Goal: Browse casually: Explore the website without a specific task or goal

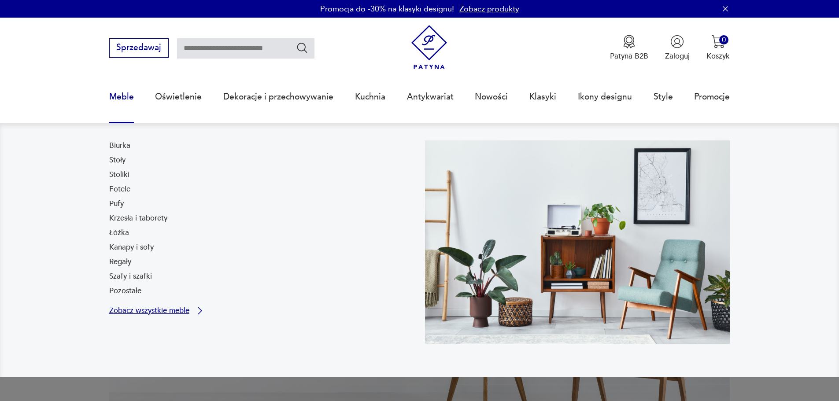
click at [128, 310] on p "Zobacz wszystkie meble" at bounding box center [149, 310] width 80 height 7
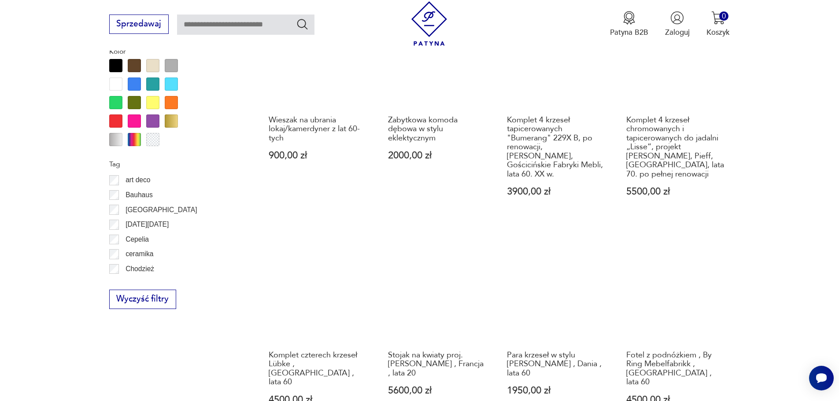
scroll to position [997, 0]
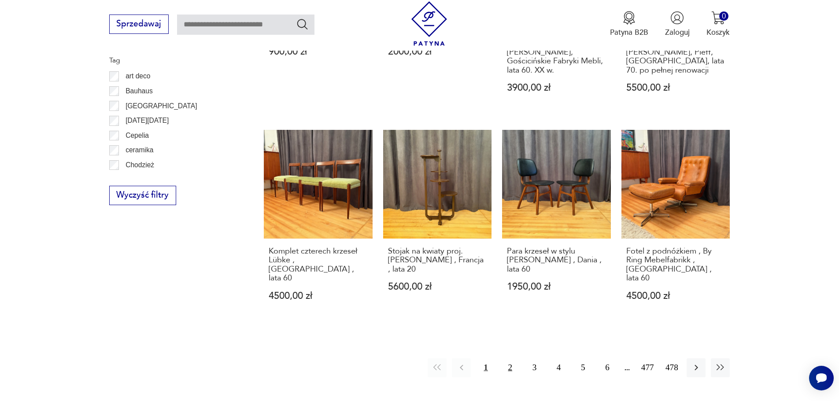
click at [510, 358] on button "2" at bounding box center [510, 367] width 19 height 19
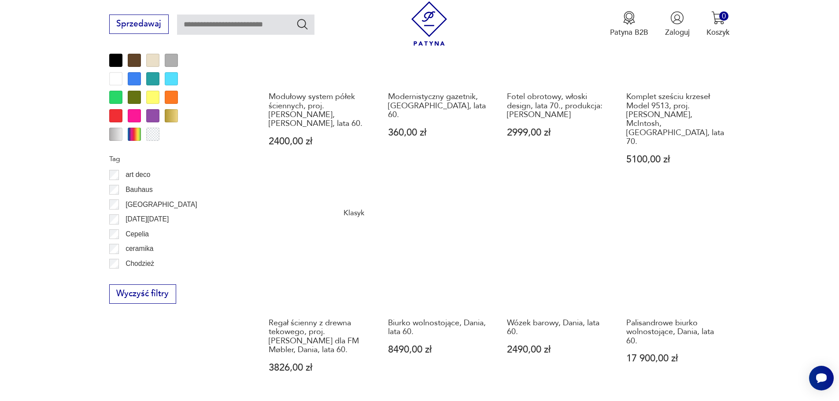
scroll to position [998, 0]
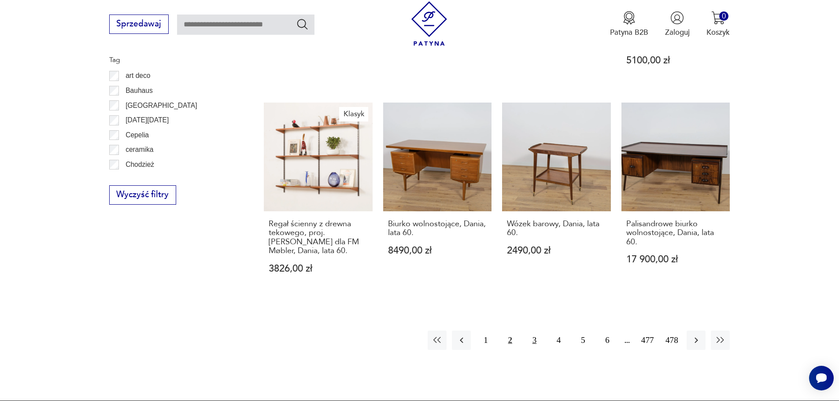
click at [535, 331] on button "3" at bounding box center [534, 340] width 19 height 19
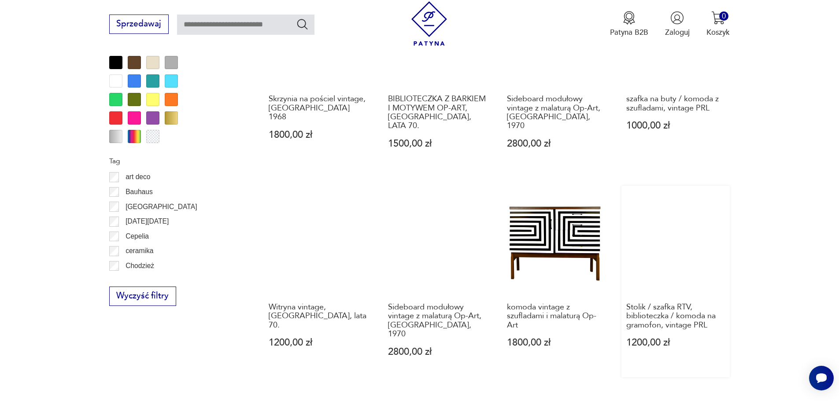
scroll to position [1086, 0]
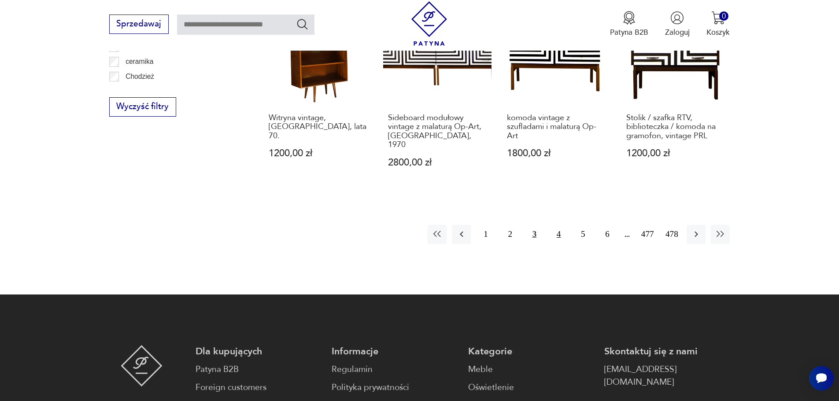
click at [559, 225] on button "4" at bounding box center [558, 234] width 19 height 19
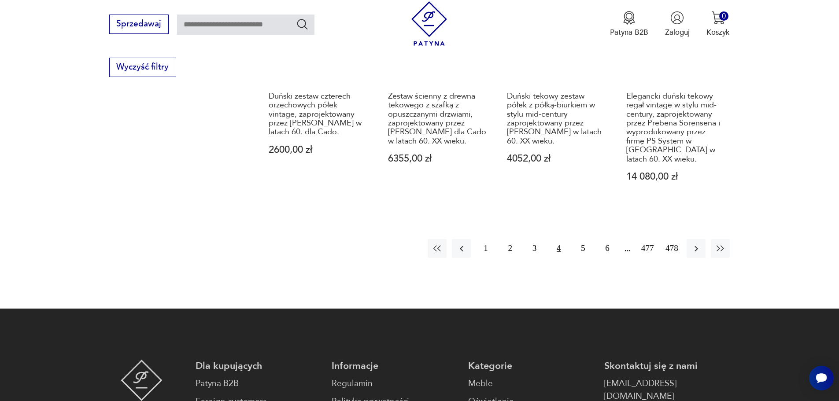
scroll to position [1130, 0]
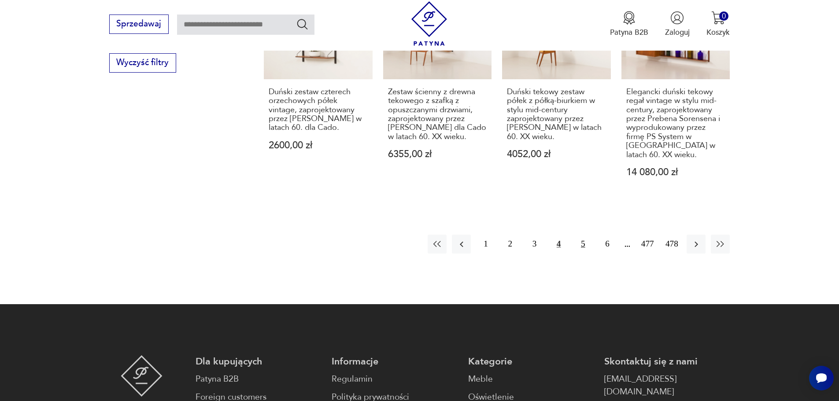
click at [584, 235] on button "5" at bounding box center [582, 244] width 19 height 19
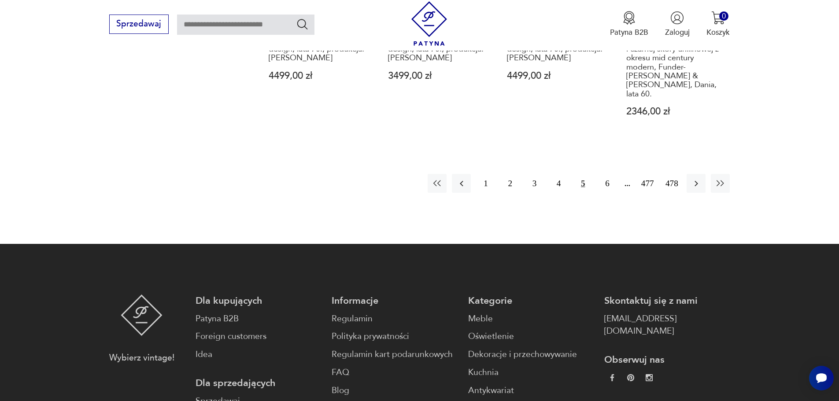
scroll to position [1218, 0]
click at [611, 174] on button "6" at bounding box center [607, 183] width 19 height 19
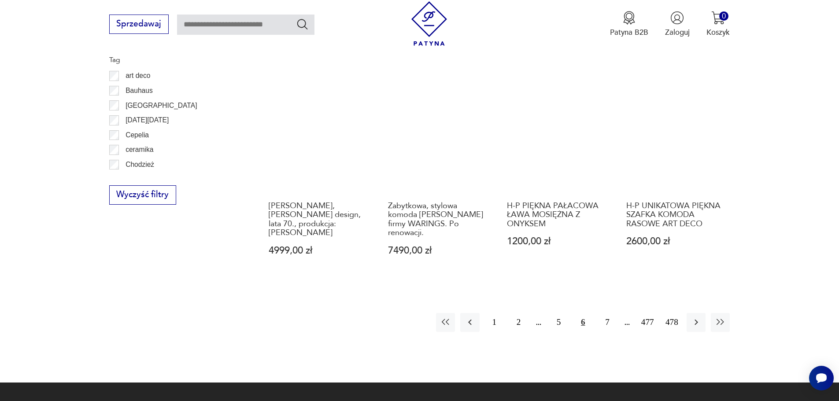
scroll to position [1130, 0]
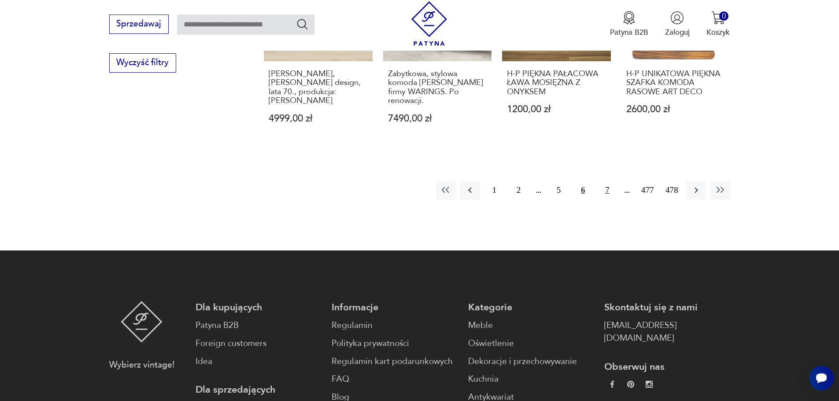
click at [608, 181] on button "7" at bounding box center [607, 190] width 19 height 19
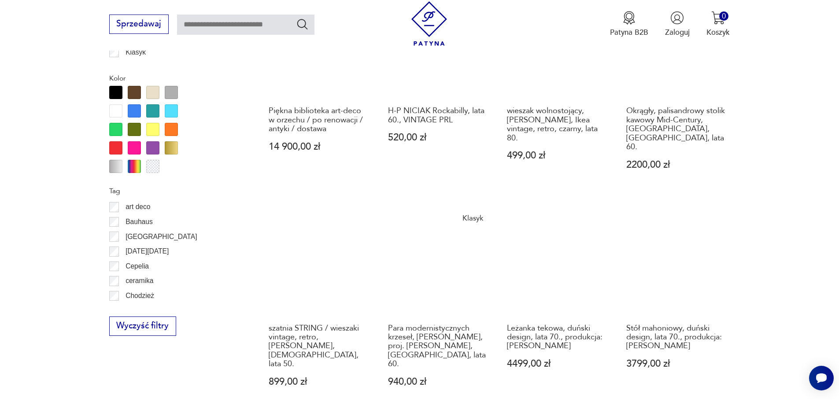
scroll to position [998, 0]
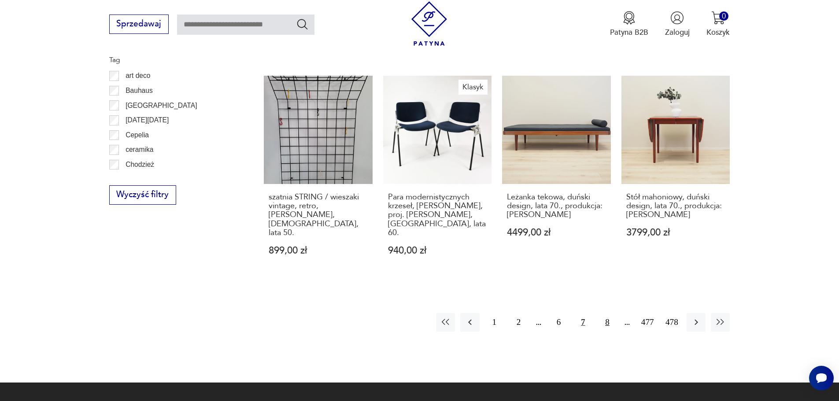
click at [608, 313] on button "8" at bounding box center [607, 322] width 19 height 19
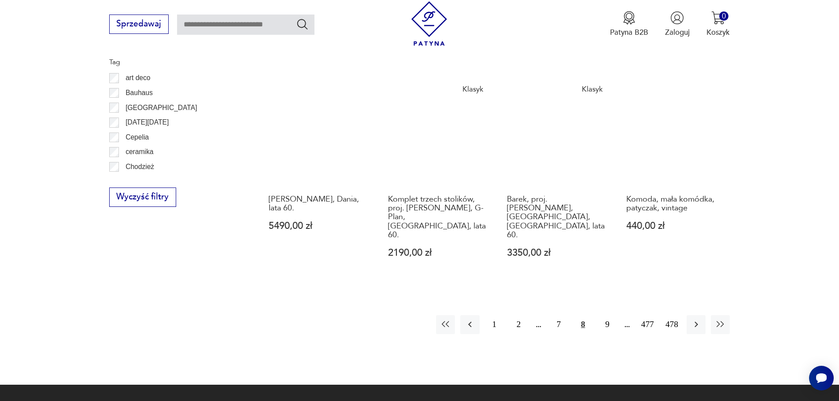
scroll to position [998, 0]
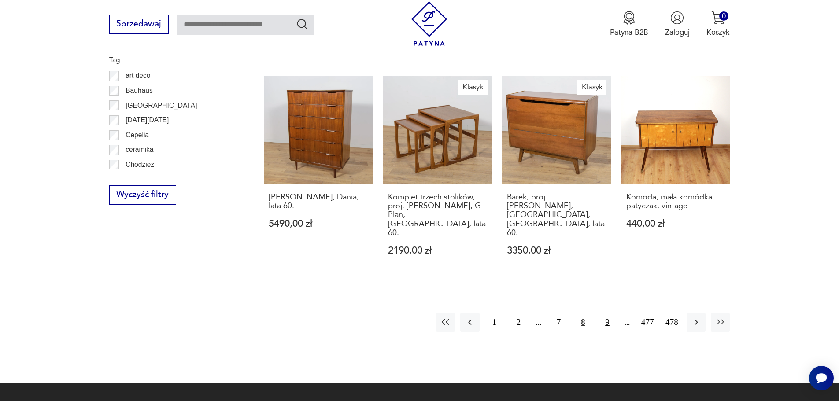
click at [610, 313] on button "9" at bounding box center [607, 322] width 19 height 19
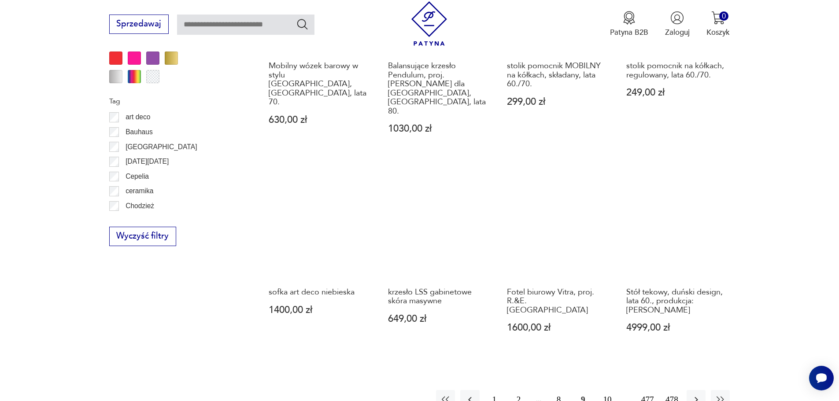
scroll to position [1042, 0]
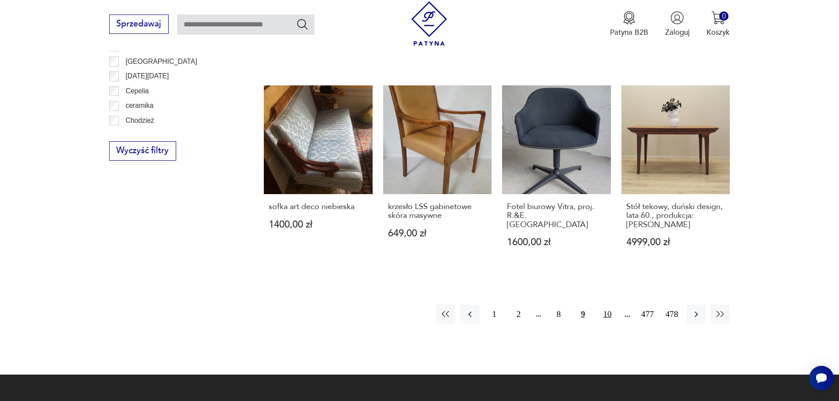
click at [608, 305] on button "10" at bounding box center [607, 314] width 19 height 19
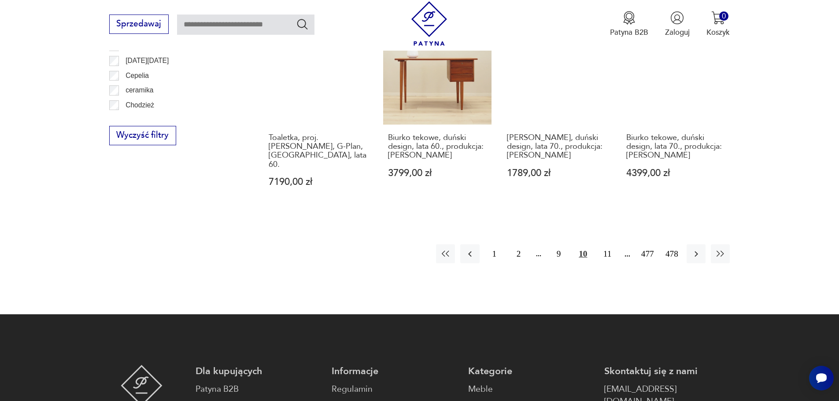
scroll to position [1086, 0]
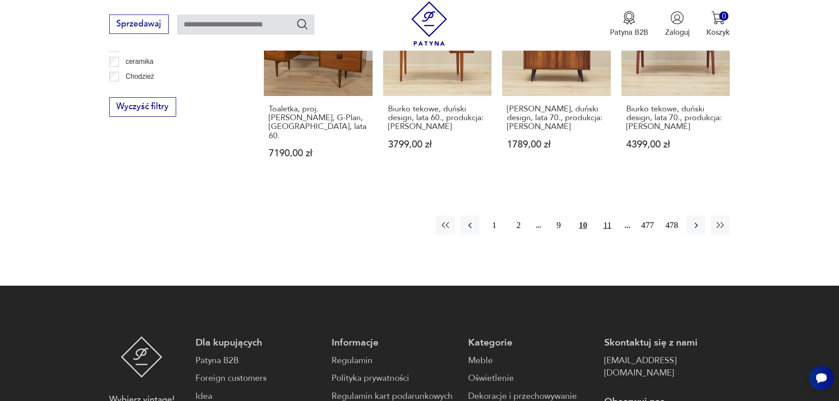
click at [604, 216] on button "11" at bounding box center [607, 225] width 19 height 19
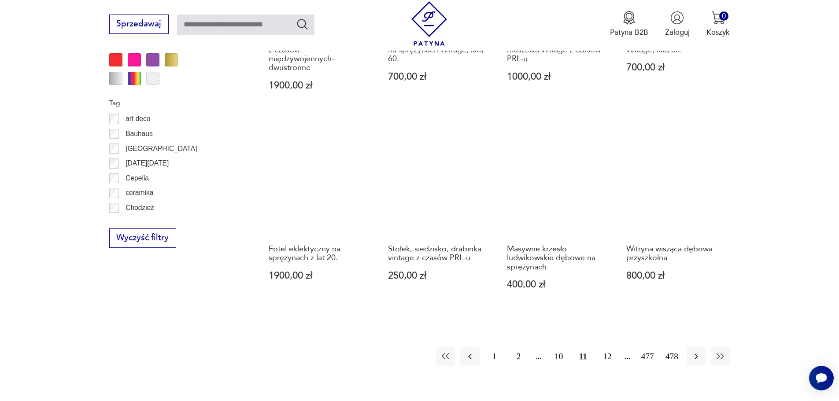
scroll to position [998, 0]
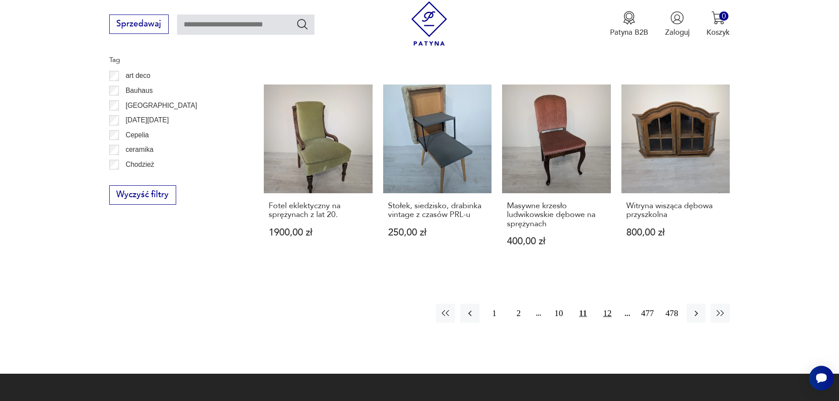
click at [607, 304] on button "12" at bounding box center [607, 313] width 19 height 19
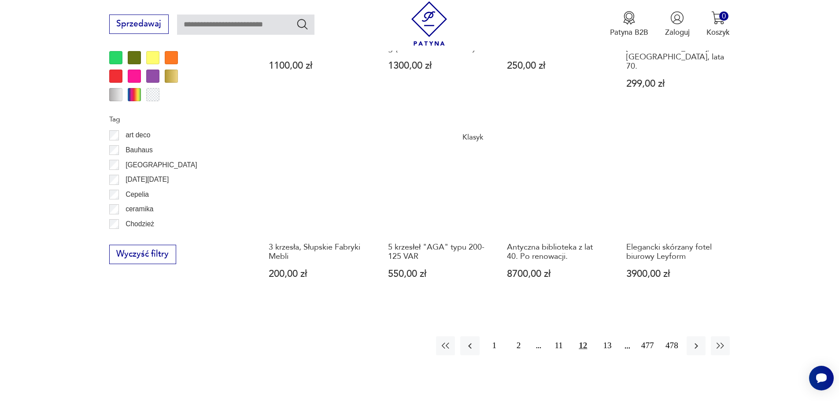
scroll to position [954, 0]
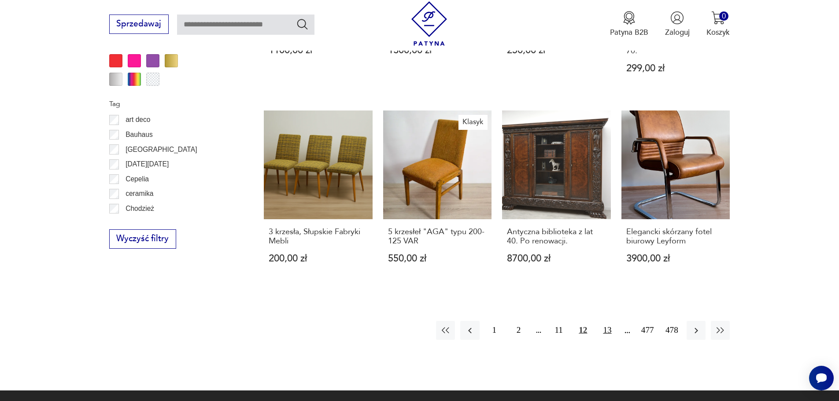
click at [606, 321] on button "13" at bounding box center [607, 330] width 19 height 19
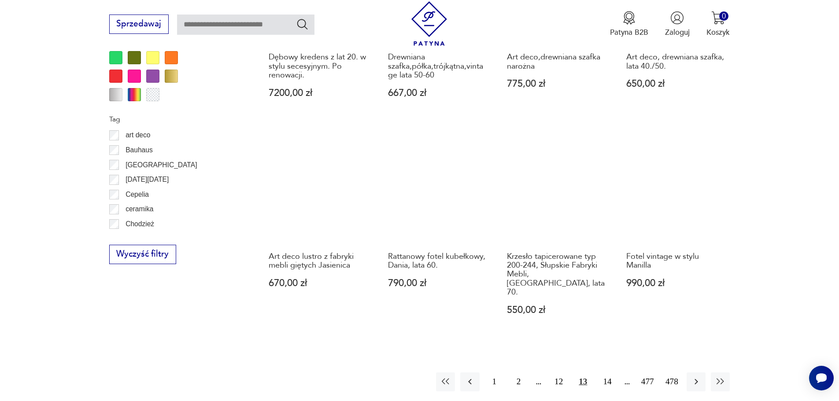
scroll to position [954, 0]
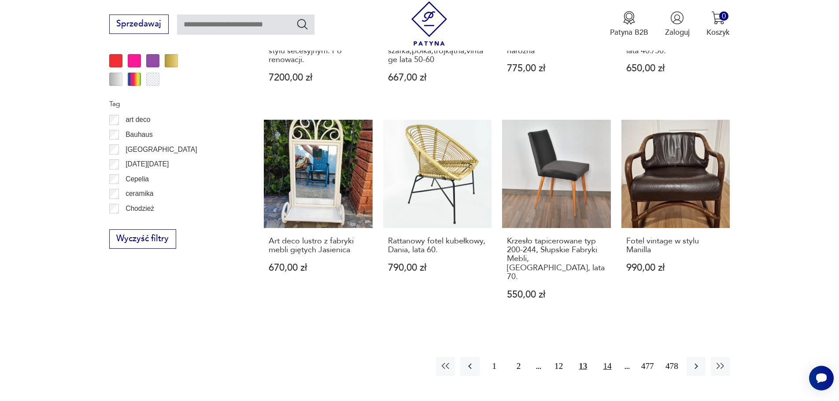
click at [612, 357] on button "14" at bounding box center [607, 366] width 19 height 19
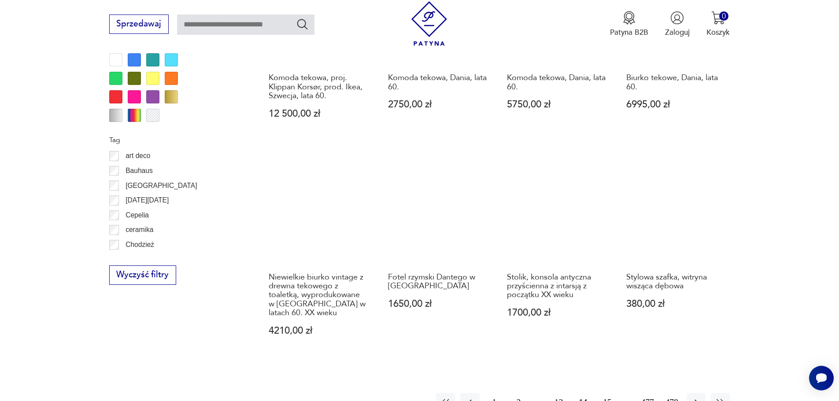
scroll to position [1042, 0]
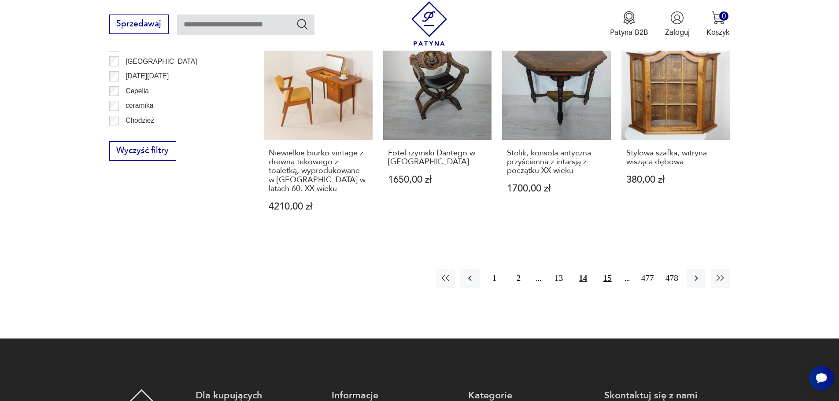
click at [609, 270] on button "15" at bounding box center [607, 278] width 19 height 19
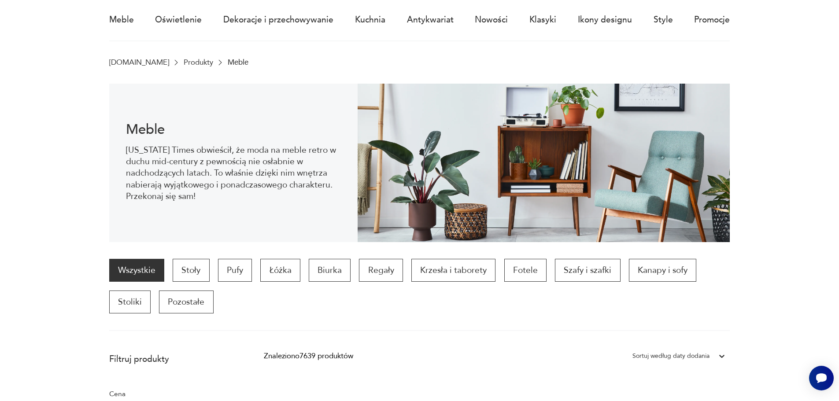
scroll to position [73, 0]
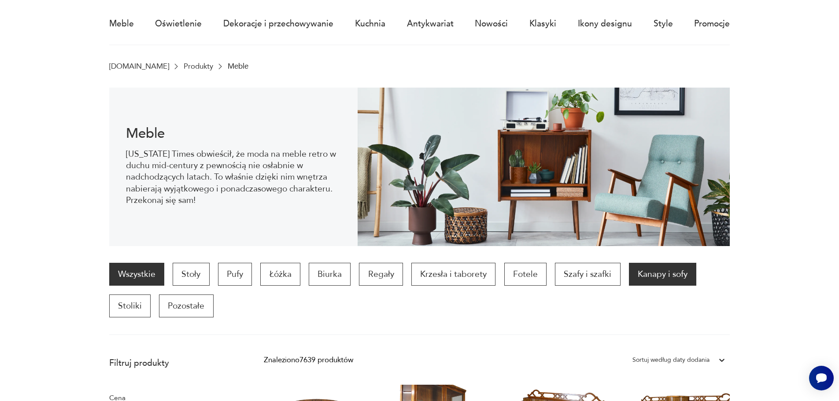
click at [645, 274] on p "Kanapy i sofy" at bounding box center [662, 274] width 67 height 23
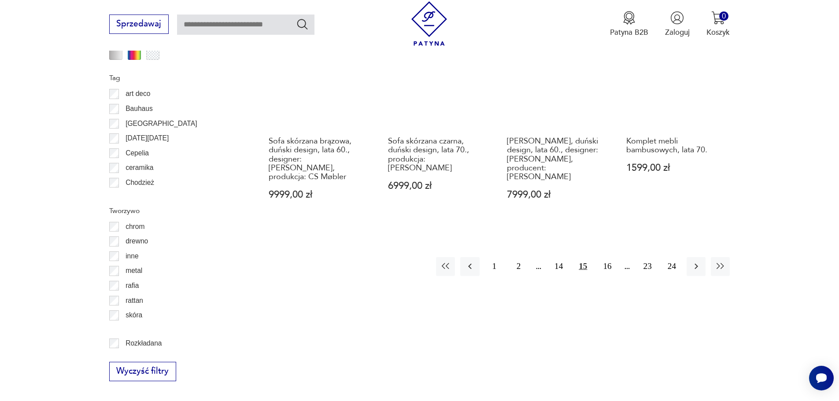
scroll to position [1086, 0]
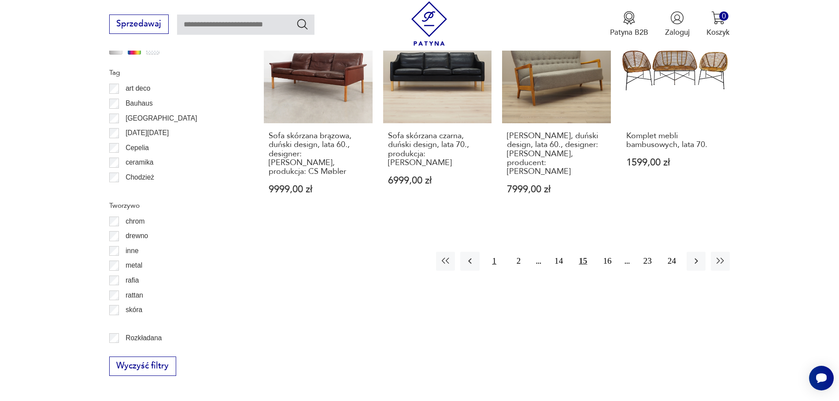
click at [495, 252] on button "1" at bounding box center [494, 261] width 19 height 19
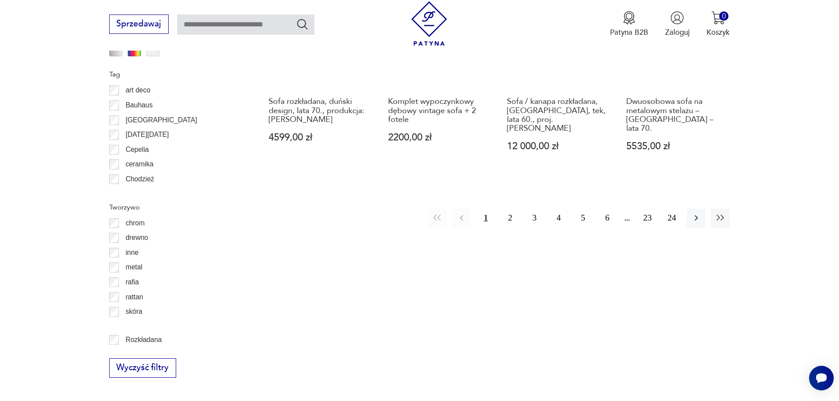
scroll to position [1086, 0]
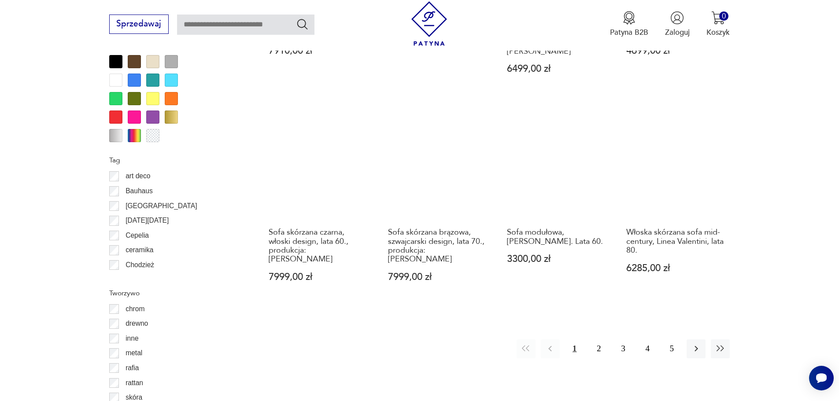
scroll to position [1130, 0]
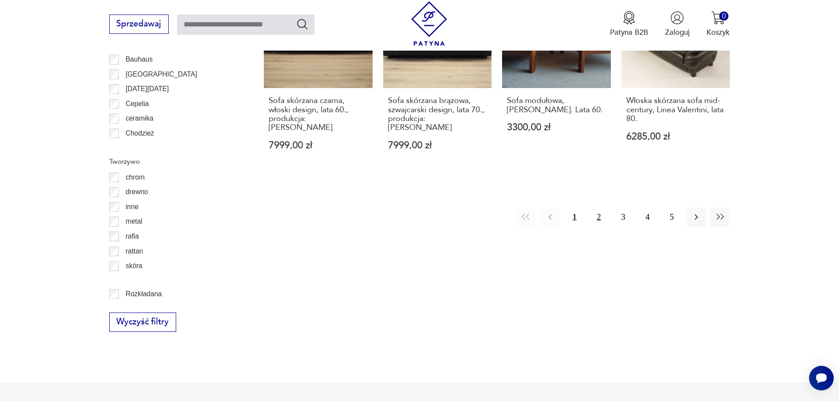
click at [598, 208] on button "2" at bounding box center [598, 217] width 19 height 19
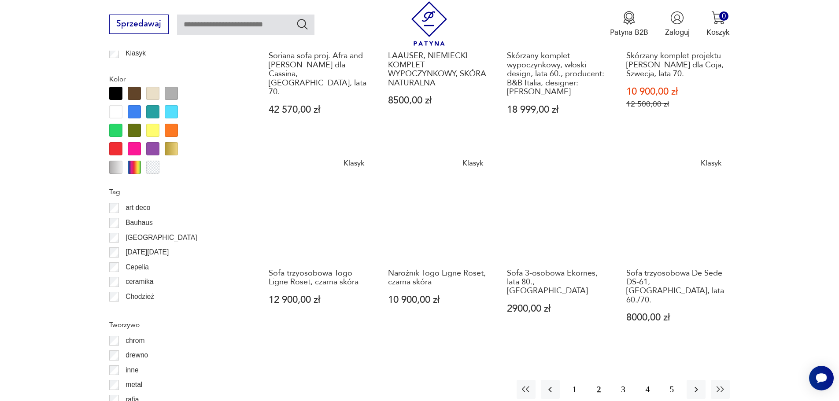
scroll to position [1042, 0]
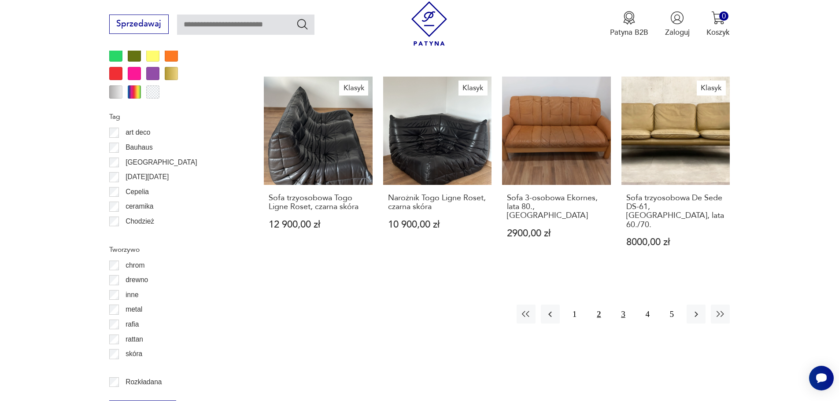
click at [621, 305] on button "3" at bounding box center [622, 314] width 19 height 19
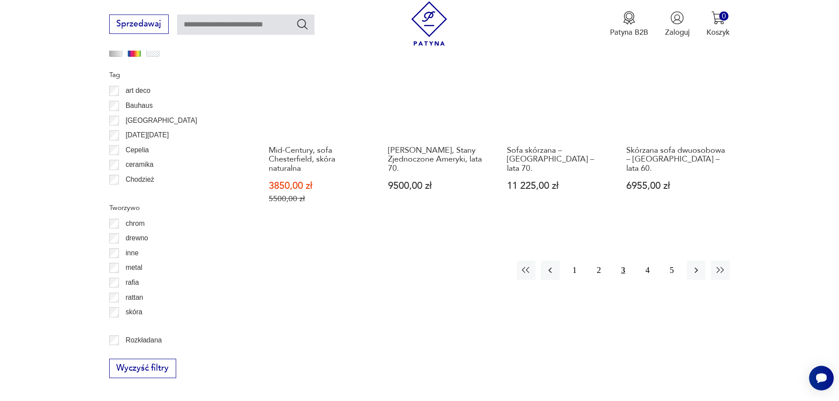
scroll to position [1086, 0]
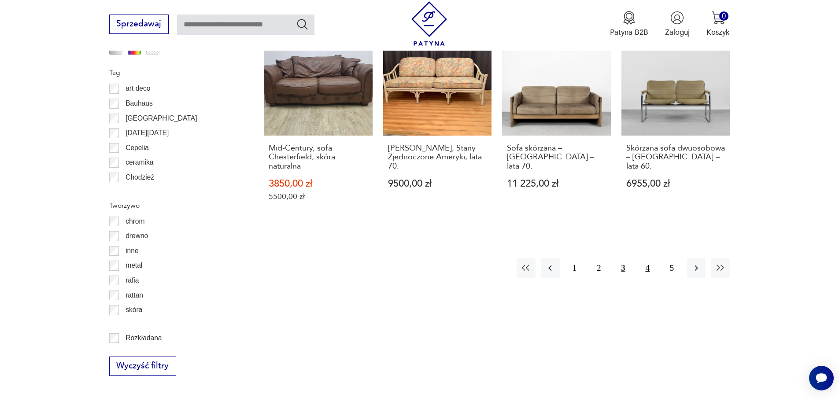
click at [645, 259] on button "4" at bounding box center [647, 268] width 19 height 19
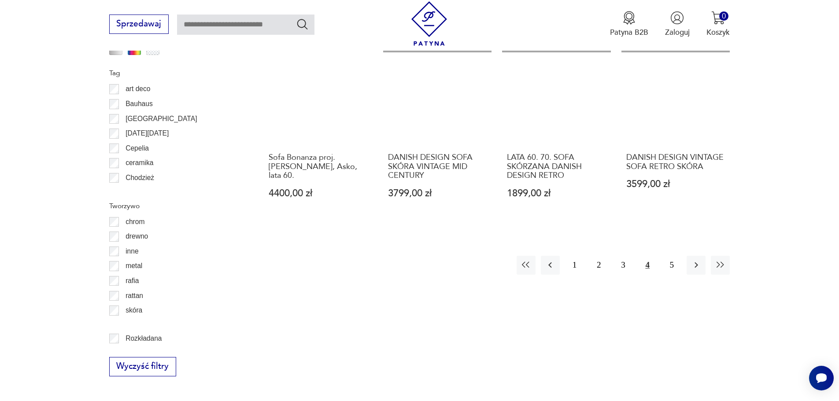
scroll to position [1086, 0]
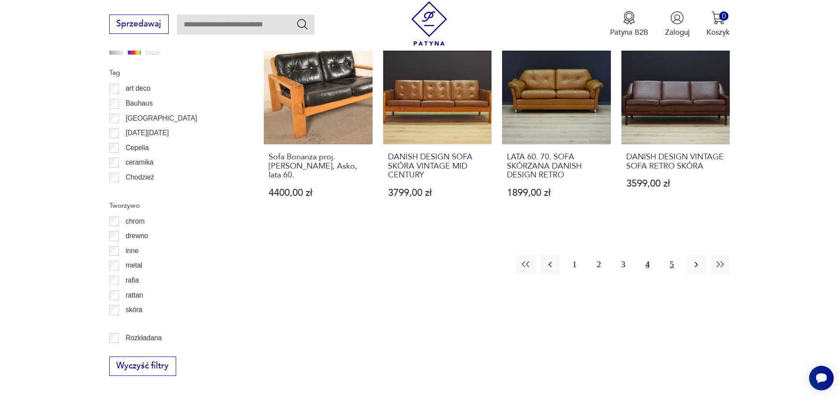
click at [673, 255] on button "5" at bounding box center [671, 264] width 19 height 19
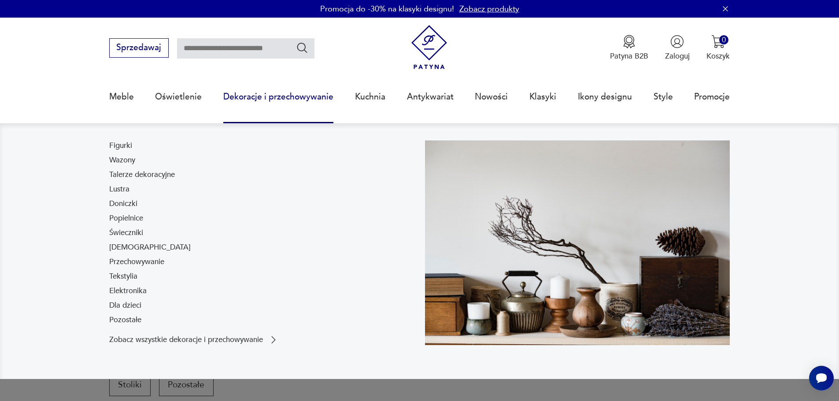
click at [280, 100] on link "Dekoracje i przechowywanie" at bounding box center [278, 97] width 110 height 41
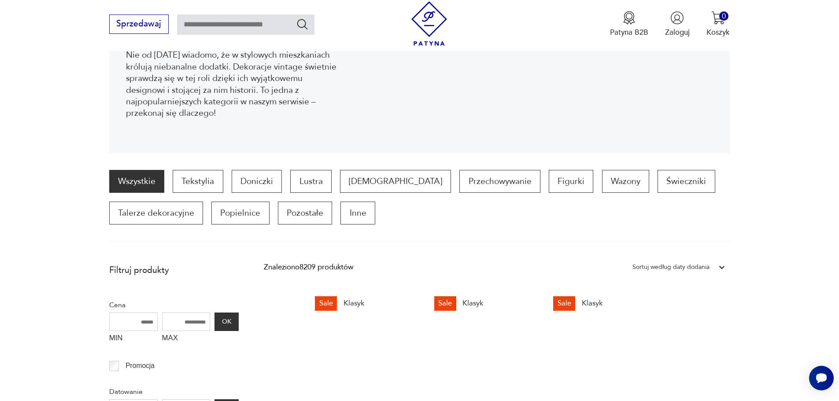
scroll to position [162, 0]
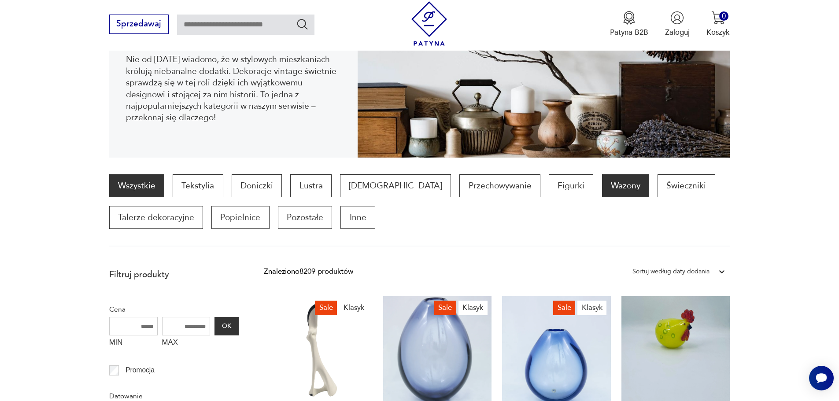
click at [602, 184] on p "Wazony" at bounding box center [625, 185] width 47 height 23
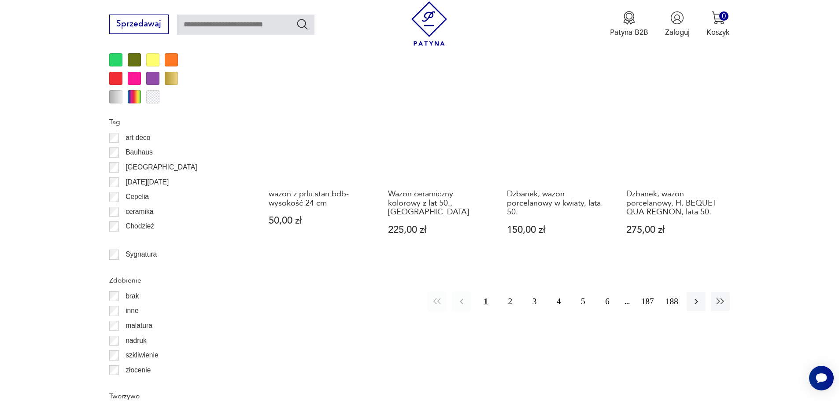
scroll to position [1042, 0]
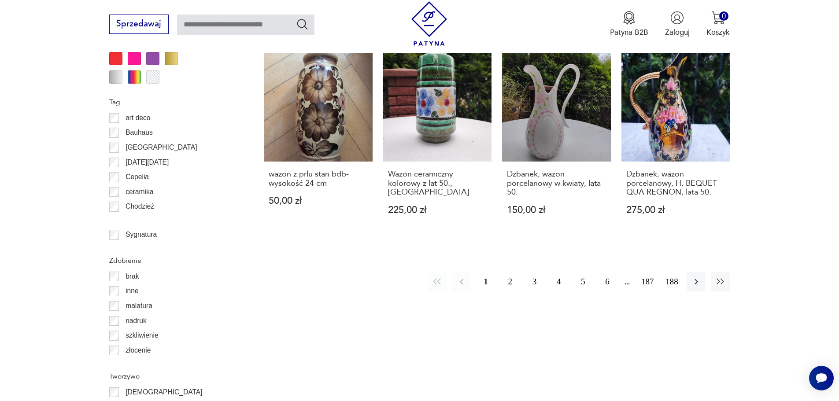
click at [508, 272] on button "2" at bounding box center [510, 281] width 19 height 19
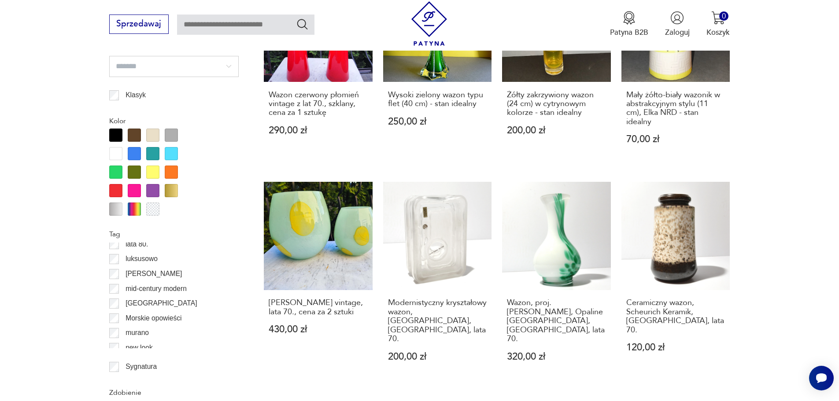
scroll to position [405, 0]
click at [126, 324] on p "murano" at bounding box center [137, 323] width 23 height 11
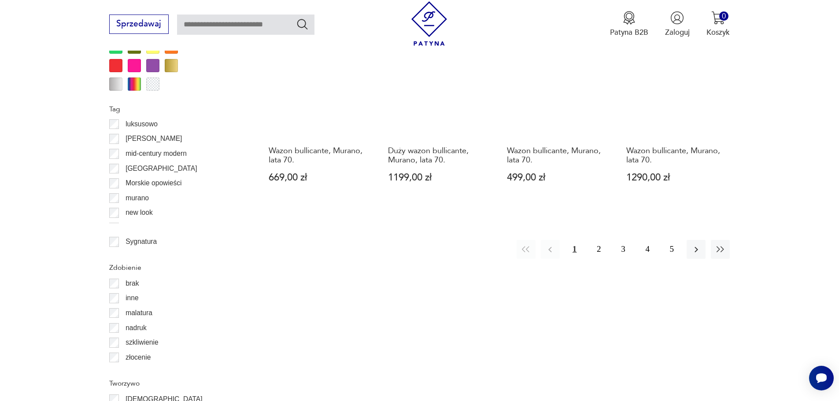
scroll to position [1086, 0]
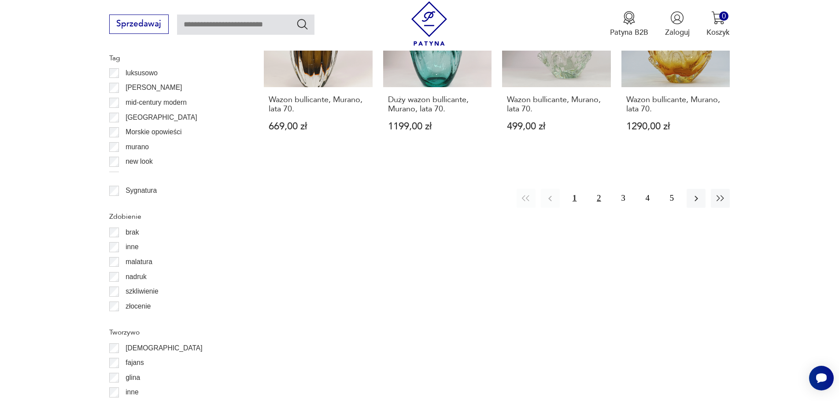
click at [602, 189] on button "2" at bounding box center [598, 198] width 19 height 19
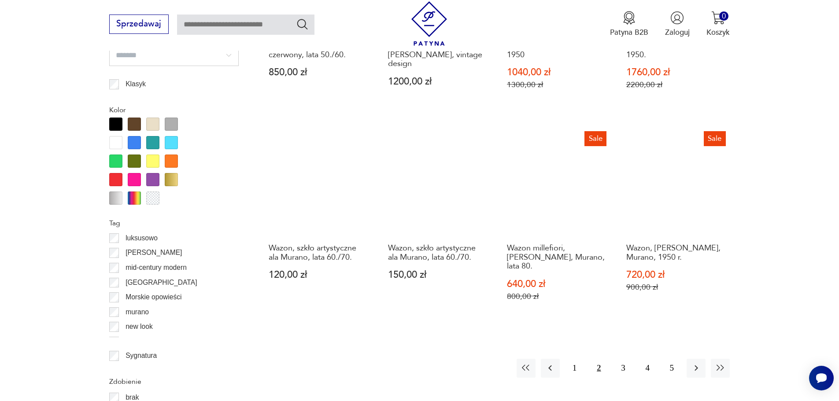
scroll to position [998, 0]
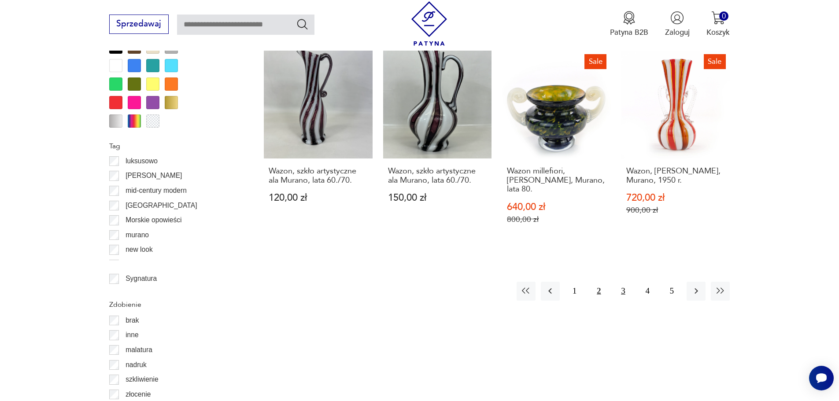
click at [623, 282] on button "3" at bounding box center [622, 291] width 19 height 19
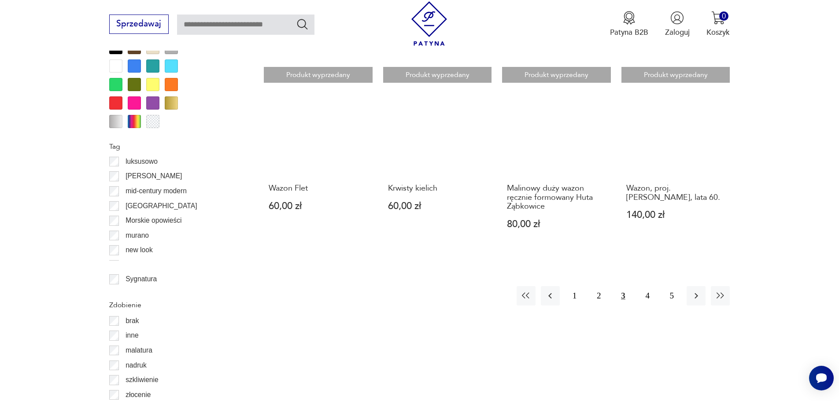
scroll to position [998, 0]
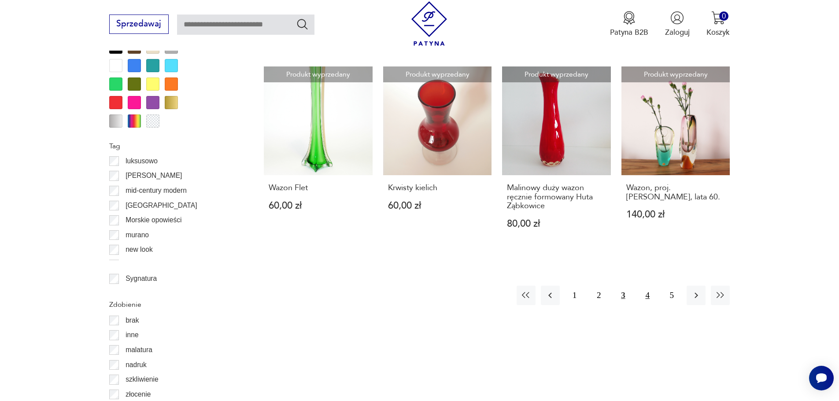
click at [648, 290] on button "4" at bounding box center [647, 295] width 19 height 19
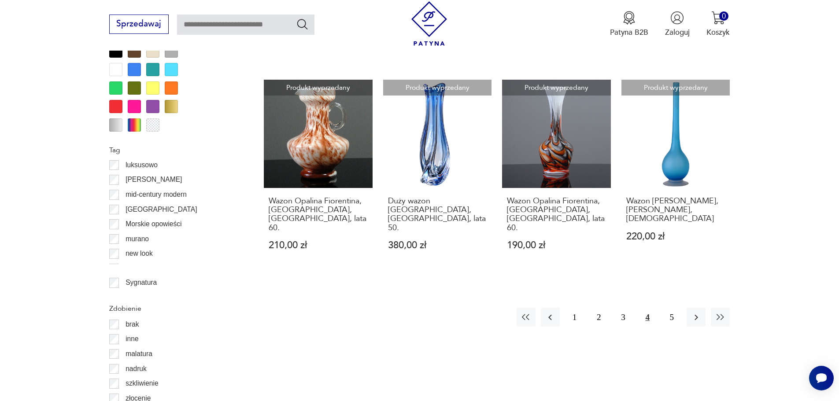
scroll to position [998, 0]
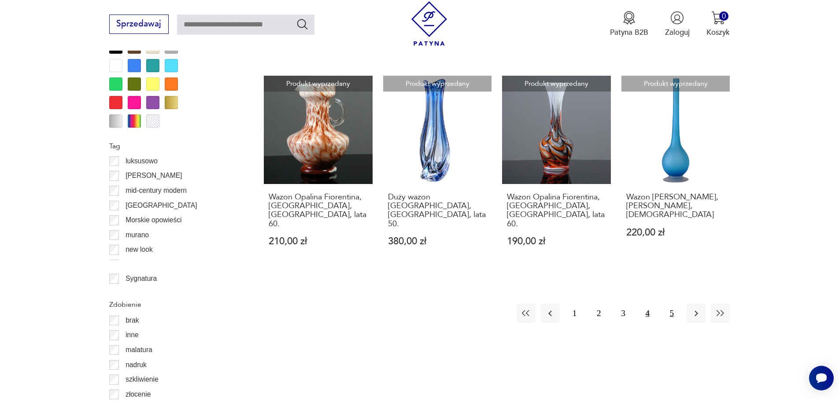
click at [671, 304] on button "5" at bounding box center [671, 313] width 19 height 19
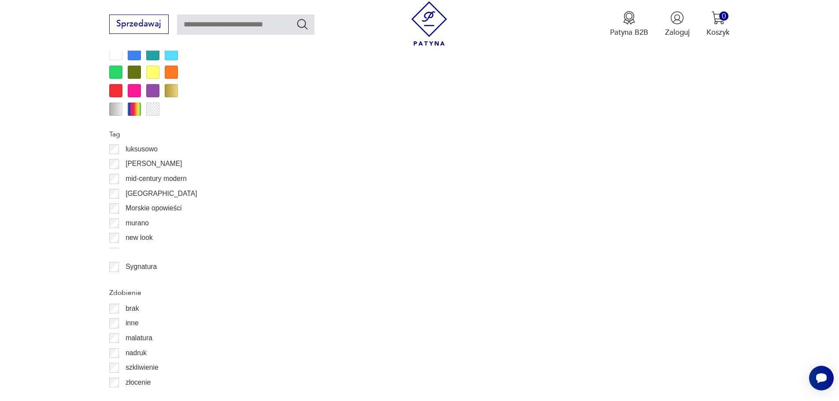
scroll to position [1086, 0]
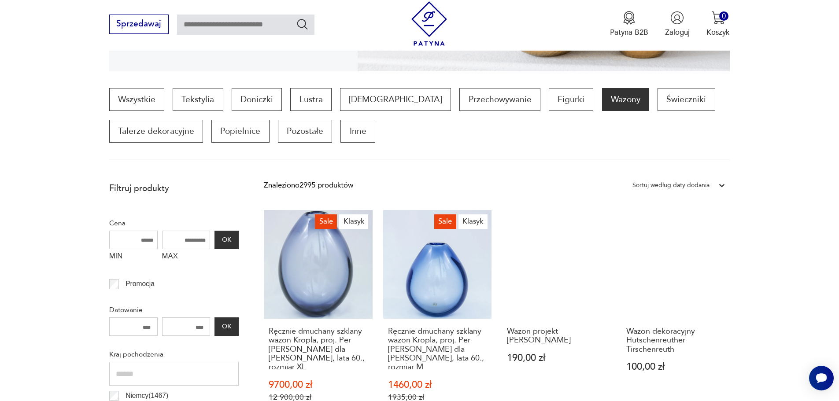
scroll to position [161, 0]
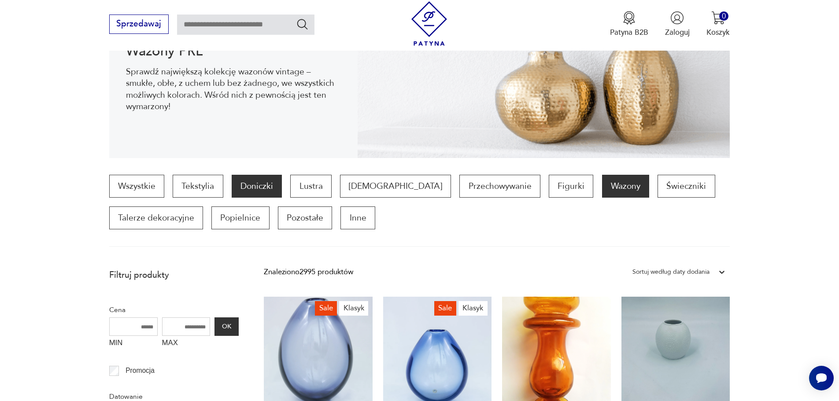
click at [262, 185] on p "Doniczki" at bounding box center [257, 186] width 50 height 23
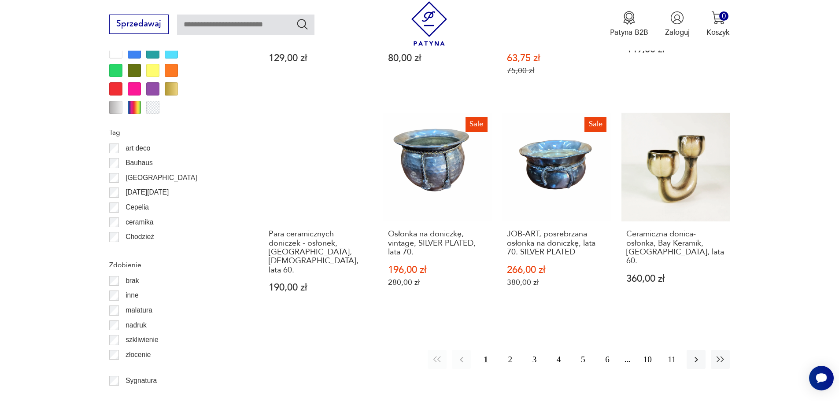
scroll to position [1086, 0]
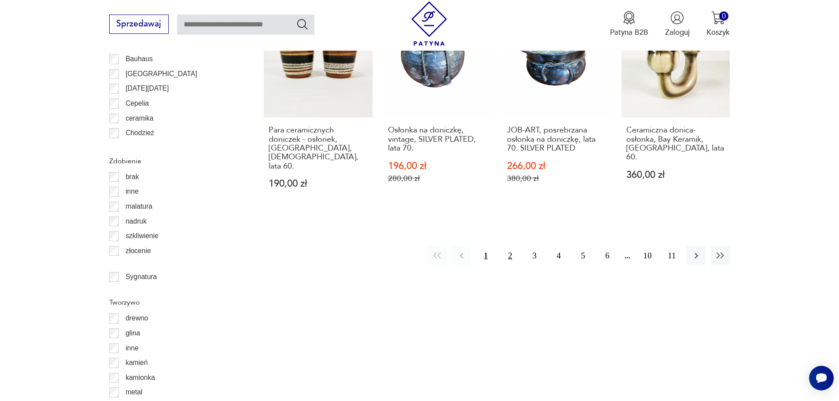
click at [513, 246] on button "2" at bounding box center [510, 255] width 19 height 19
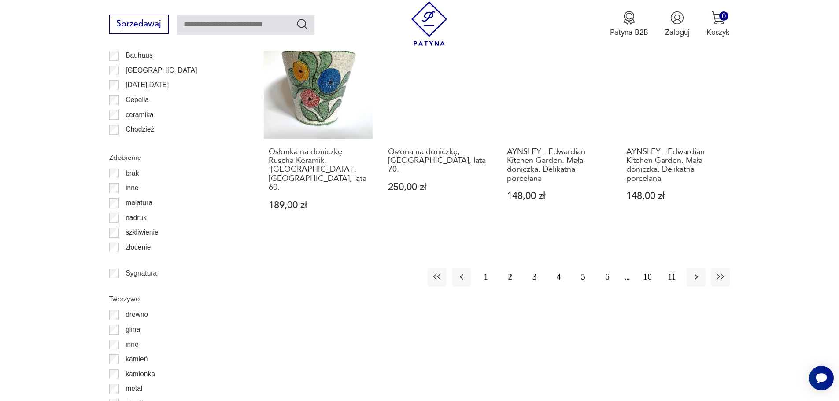
scroll to position [1086, 0]
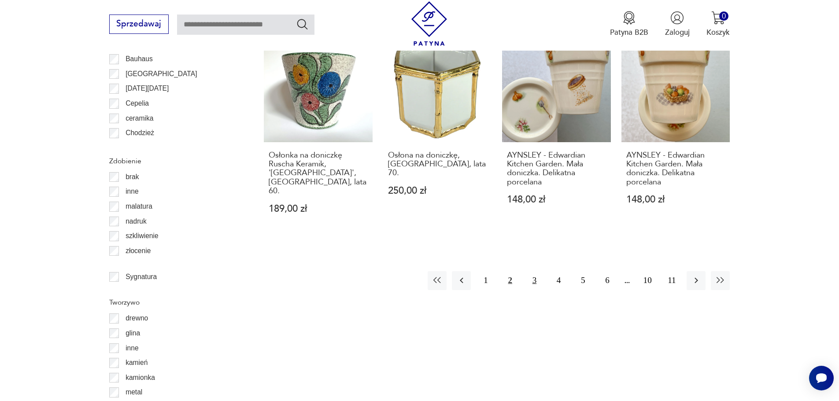
click at [535, 271] on button "3" at bounding box center [534, 280] width 19 height 19
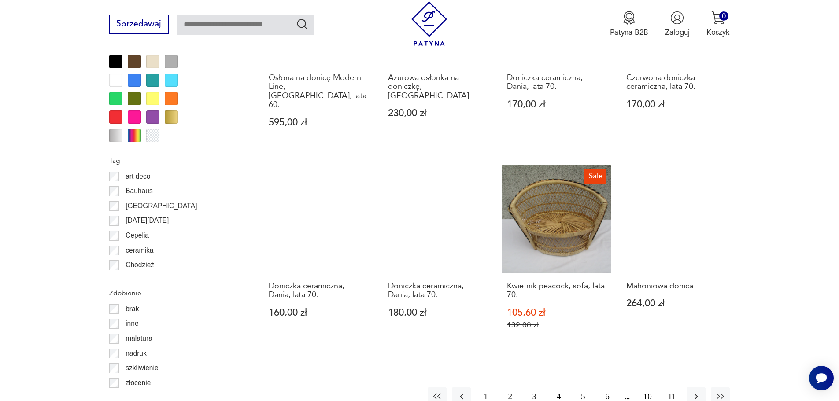
scroll to position [1042, 0]
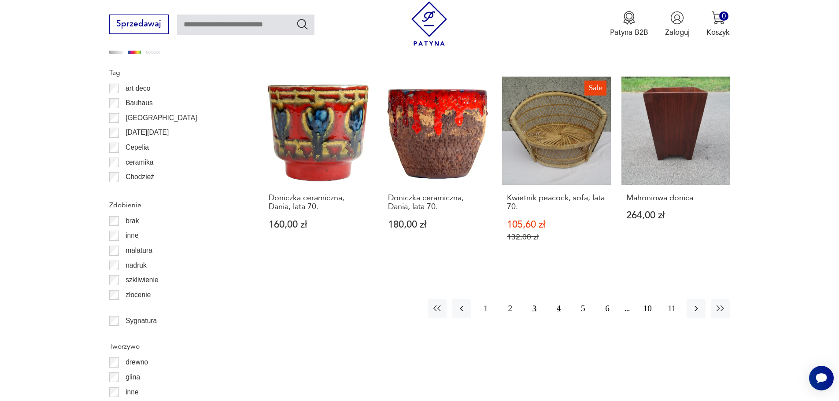
click at [557, 299] on button "4" at bounding box center [558, 308] width 19 height 19
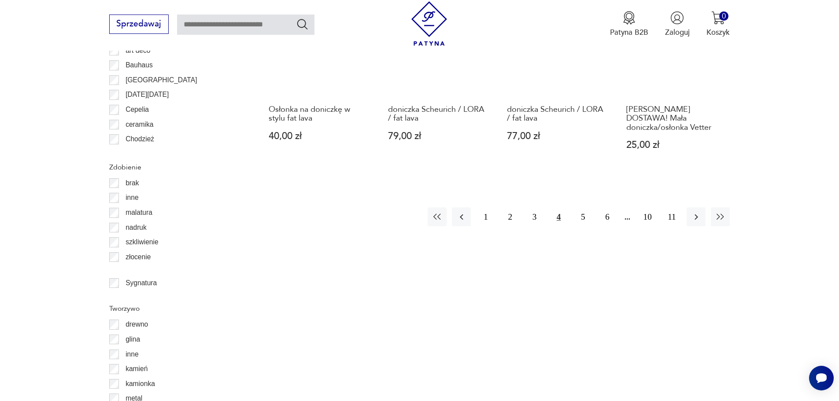
scroll to position [1086, 0]
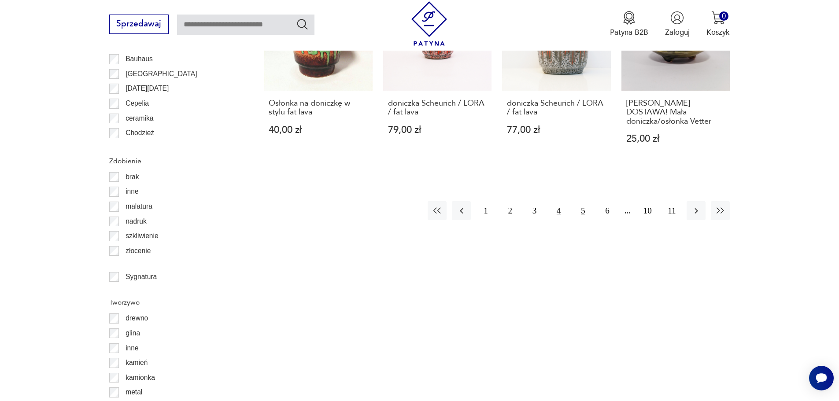
click at [579, 203] on button "5" at bounding box center [582, 210] width 19 height 19
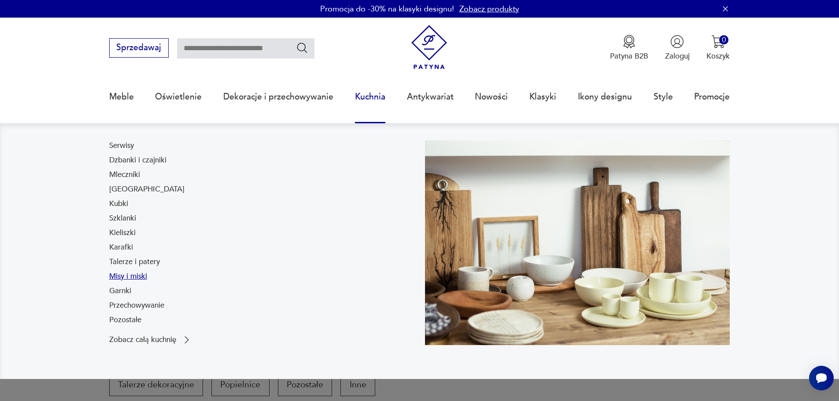
click at [122, 278] on link "Misy i miski" at bounding box center [128, 276] width 38 height 11
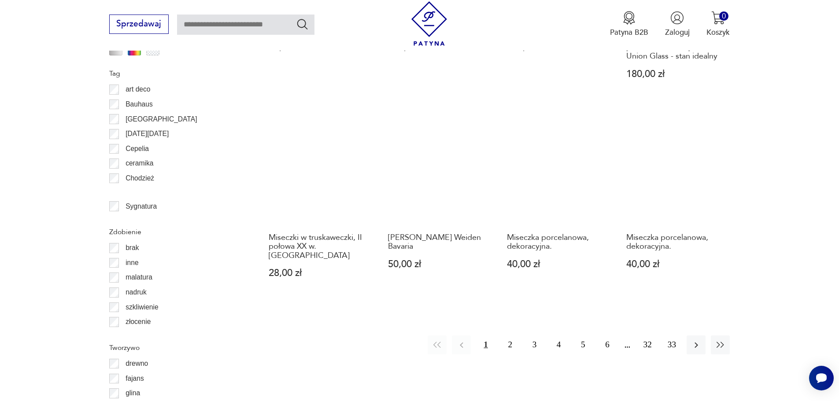
scroll to position [1042, 0]
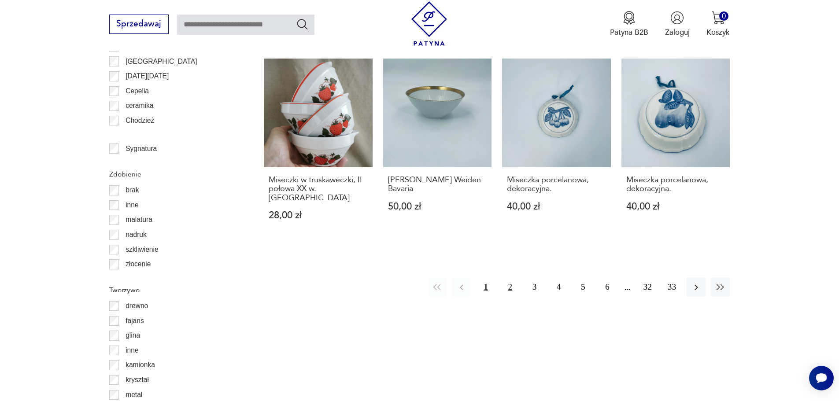
click at [507, 278] on button "2" at bounding box center [510, 287] width 19 height 19
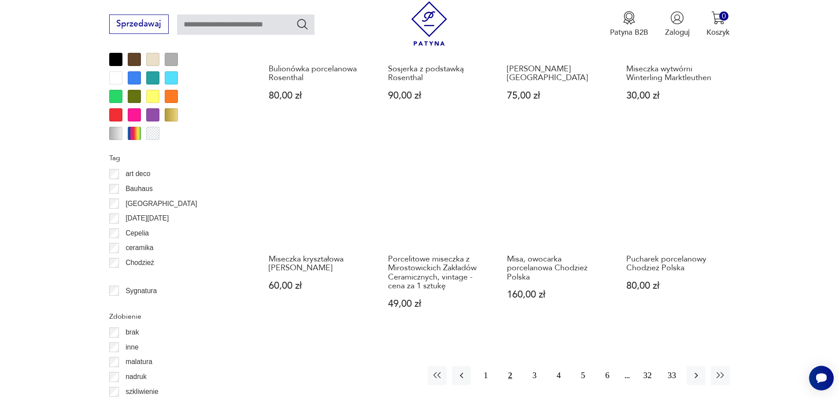
scroll to position [998, 0]
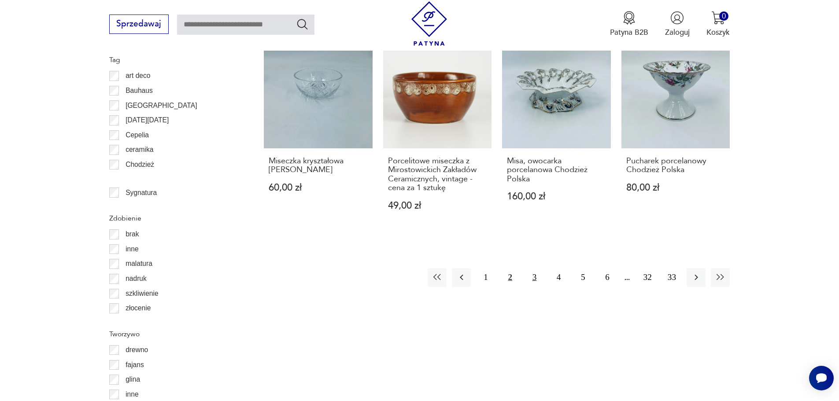
click at [536, 268] on button "3" at bounding box center [534, 277] width 19 height 19
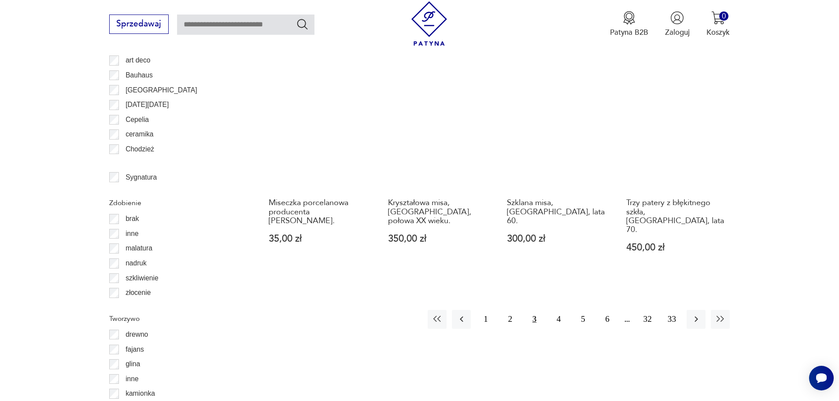
scroll to position [1130, 0]
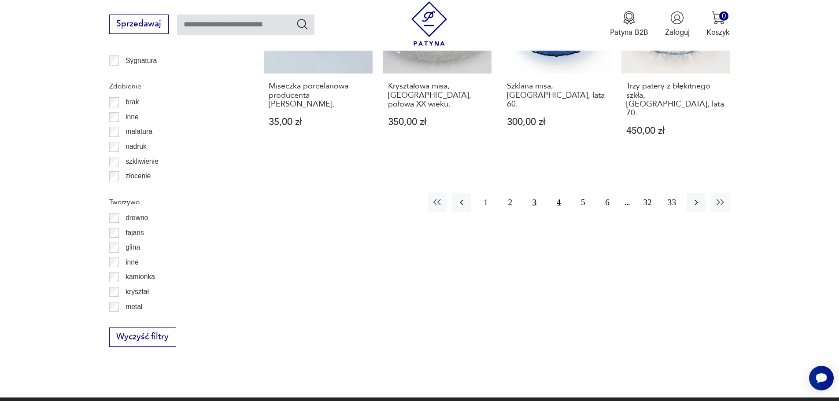
click at [558, 193] on button "4" at bounding box center [558, 202] width 19 height 19
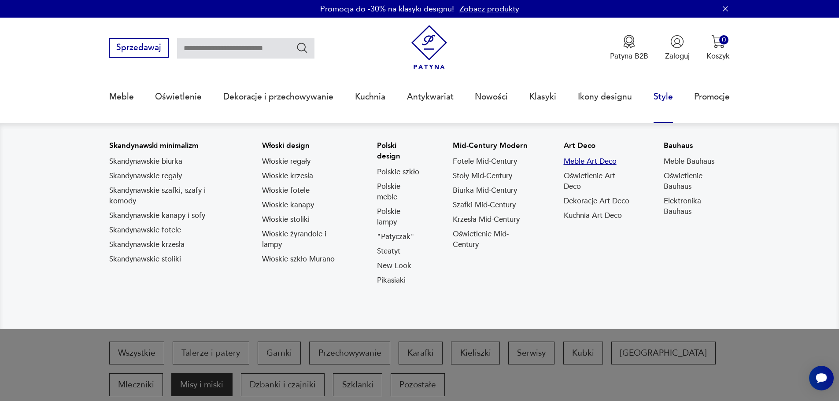
click at [591, 159] on link "Meble Art Deco" at bounding box center [590, 161] width 53 height 11
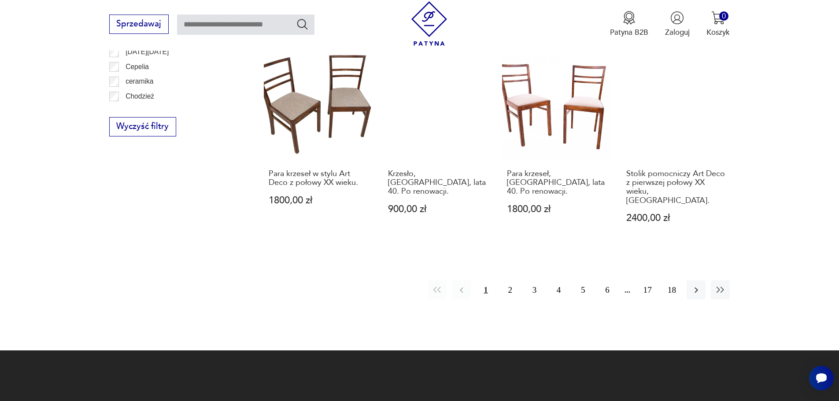
scroll to position [1130, 0]
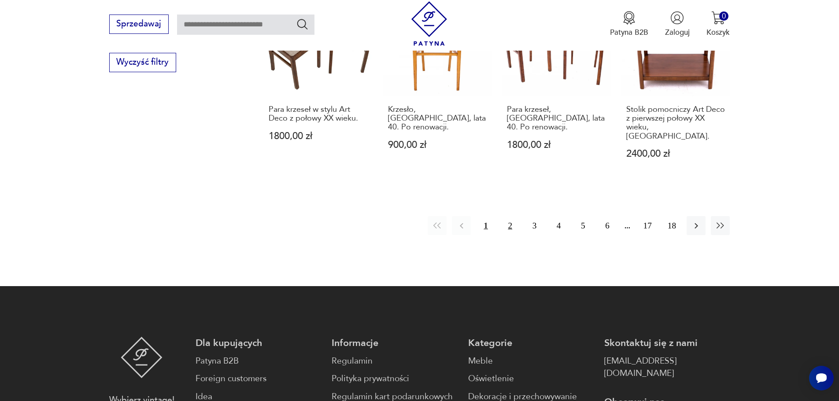
click at [511, 216] on button "2" at bounding box center [510, 225] width 19 height 19
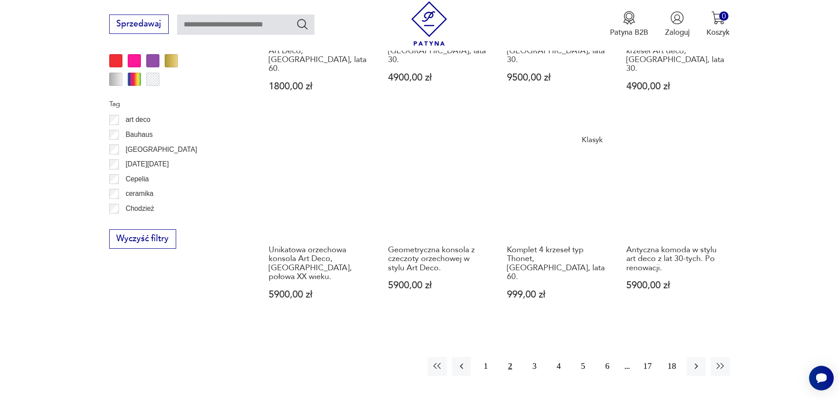
scroll to position [1086, 0]
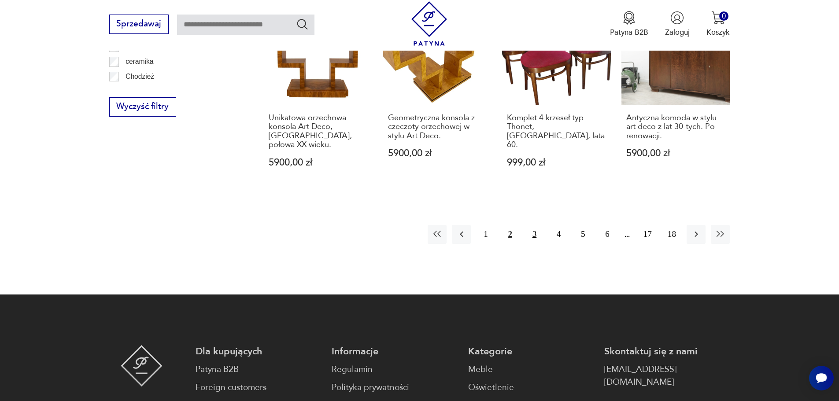
click at [533, 225] on button "3" at bounding box center [534, 234] width 19 height 19
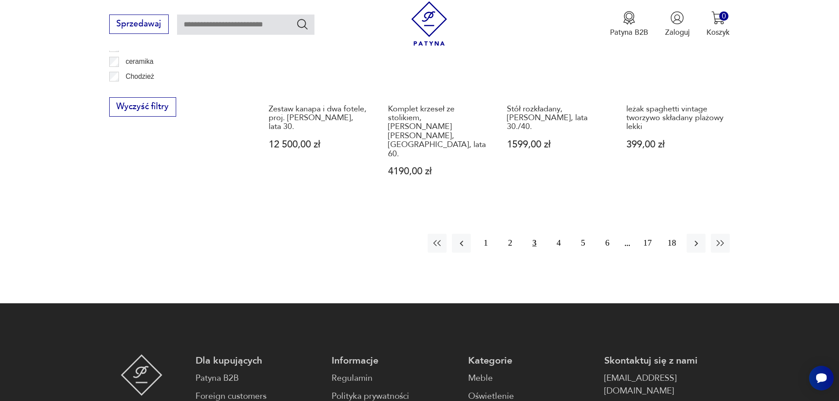
scroll to position [1042, 0]
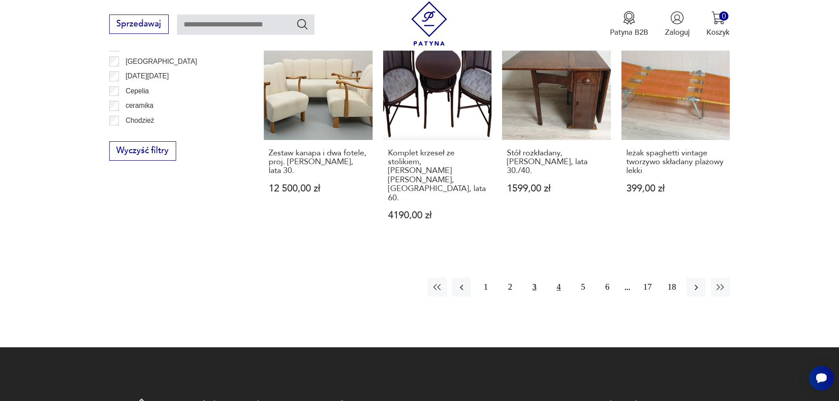
click at [562, 278] on button "4" at bounding box center [558, 287] width 19 height 19
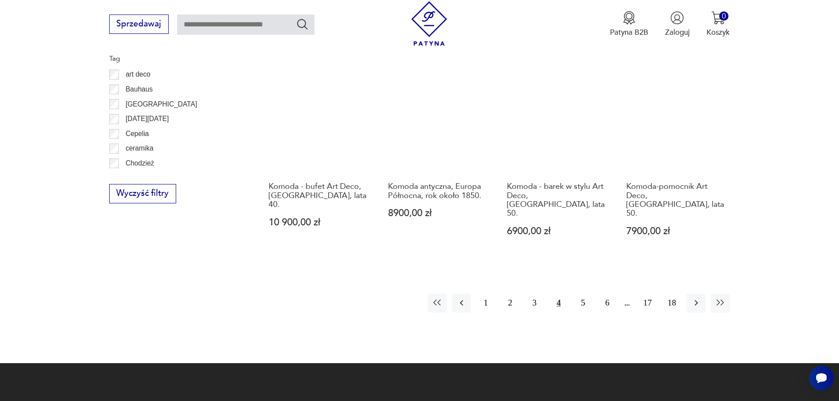
scroll to position [1042, 0]
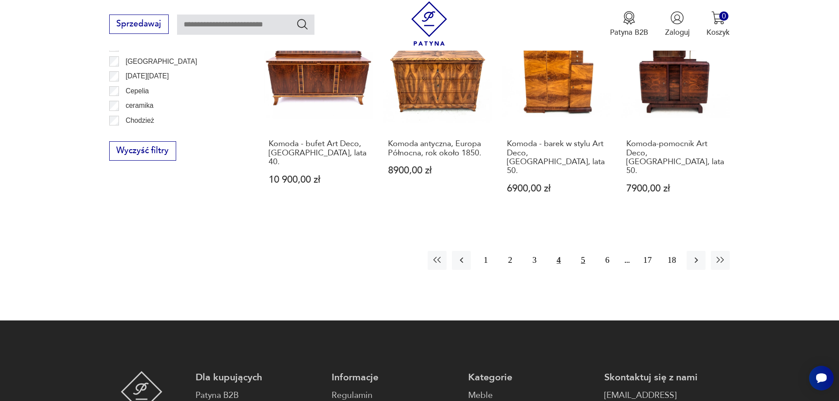
click at [586, 251] on button "5" at bounding box center [582, 260] width 19 height 19
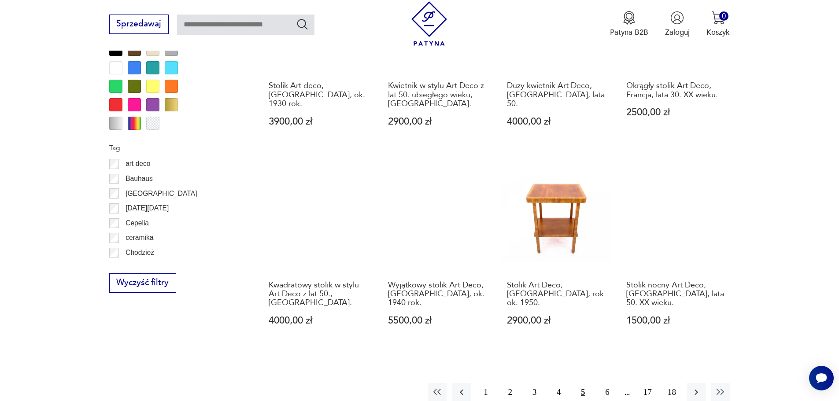
scroll to position [998, 0]
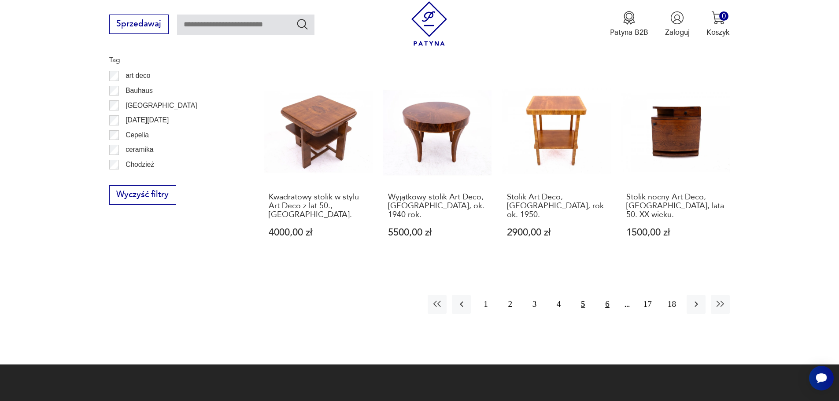
click at [609, 295] on button "6" at bounding box center [607, 304] width 19 height 19
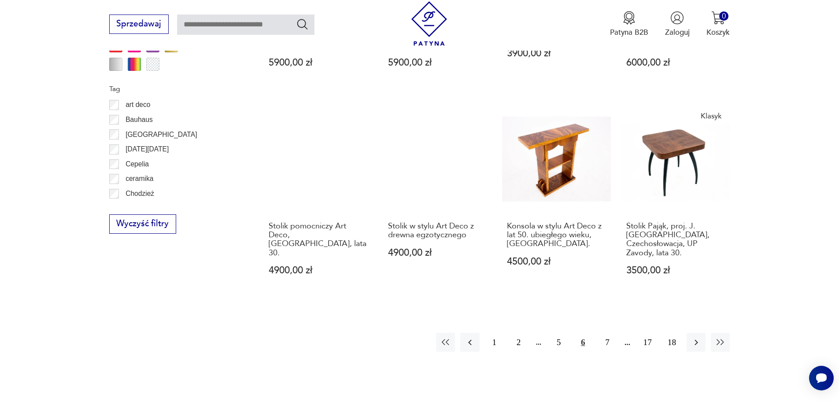
scroll to position [1130, 0]
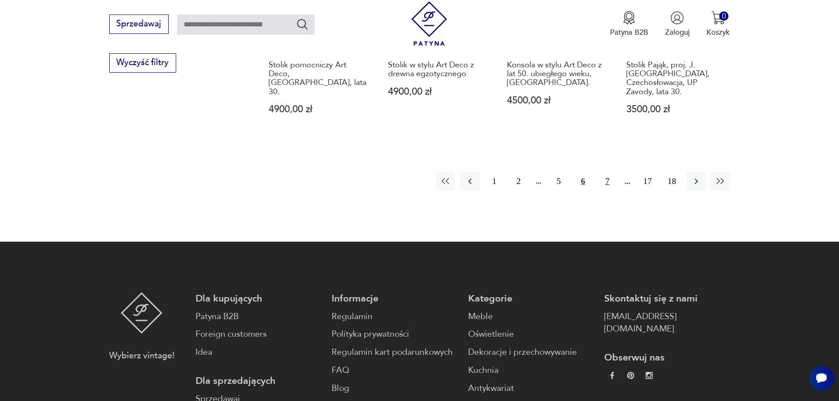
click at [608, 172] on button "7" at bounding box center [607, 181] width 19 height 19
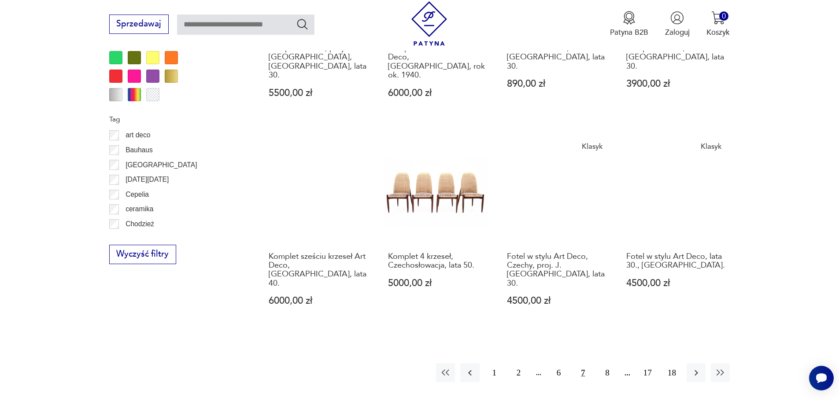
scroll to position [954, 0]
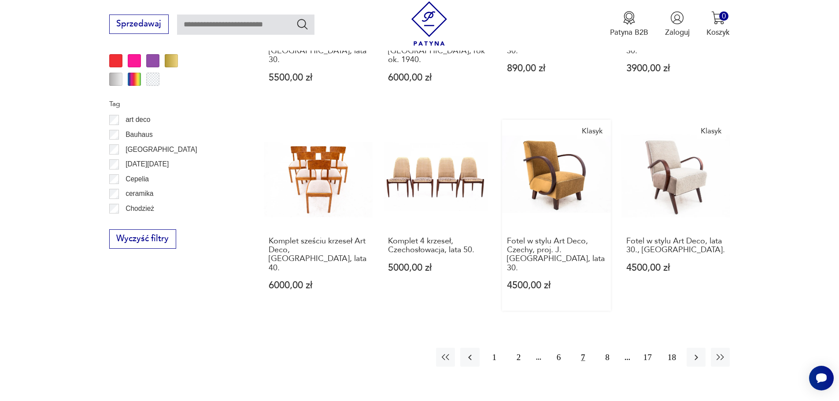
click at [550, 151] on link "Klasyk Fotel w stylu Art Deco, Czechy, proj. J. [GEOGRAPHIC_DATA], lata 30. 450…" at bounding box center [556, 215] width 109 height 191
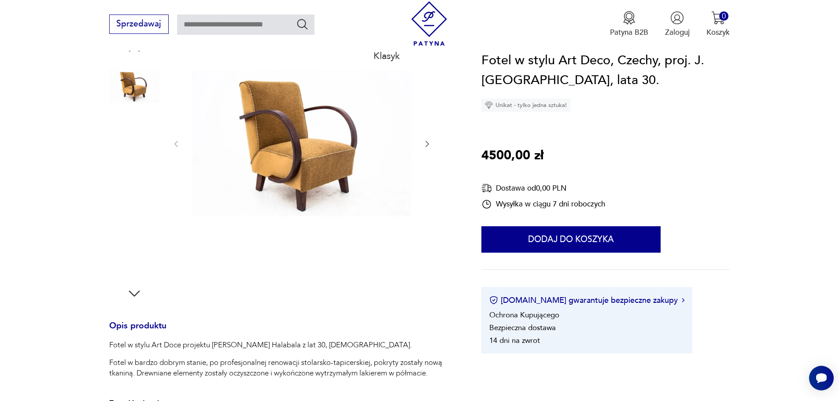
scroll to position [132, 0]
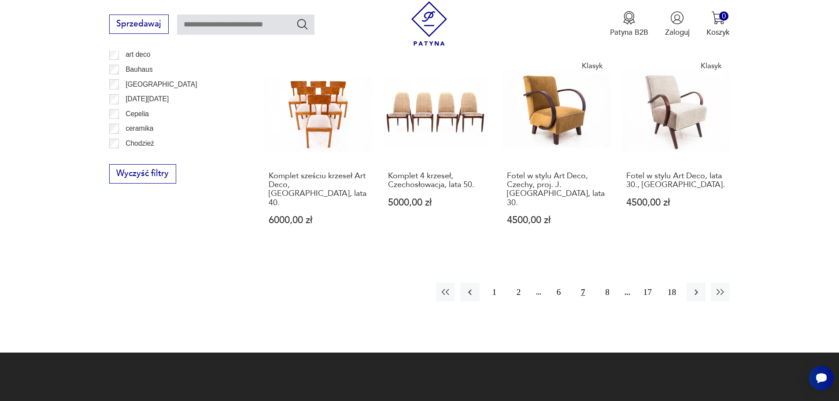
scroll to position [1051, 0]
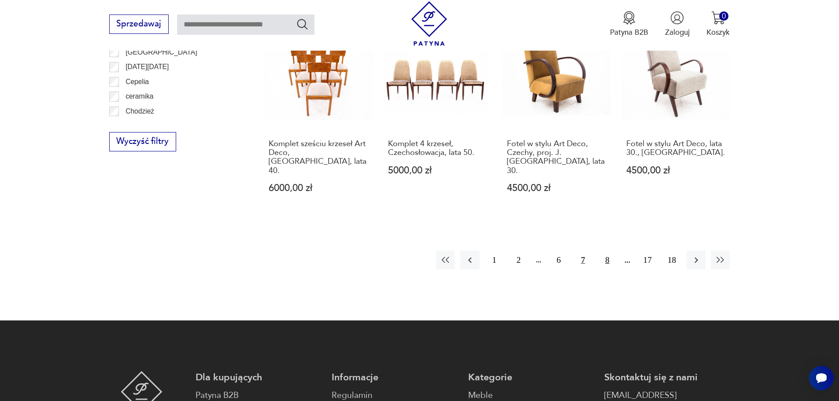
click at [608, 251] on button "8" at bounding box center [607, 260] width 19 height 19
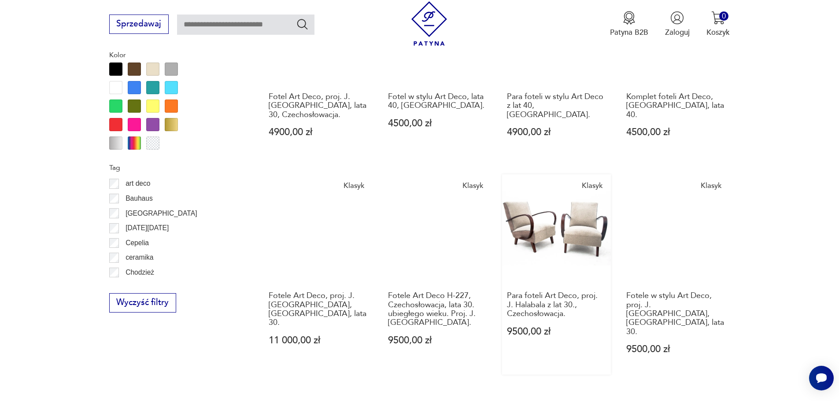
scroll to position [910, 0]
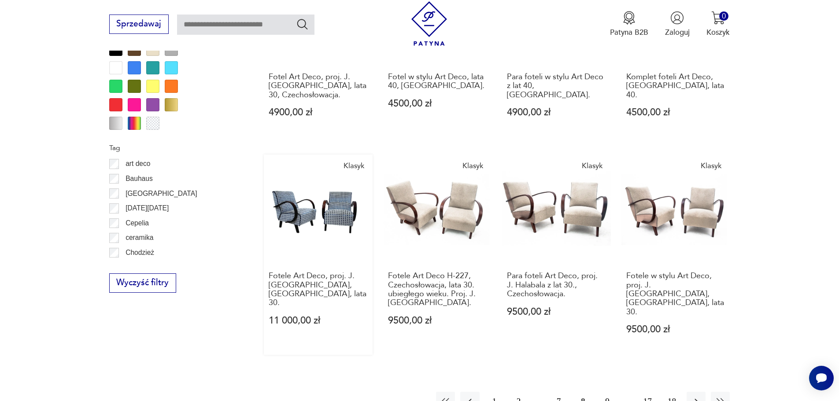
click at [291, 203] on link "Klasyk Fotele Art Deco, proj. J. [GEOGRAPHIC_DATA], Czechosłowacja, lata 30. 11…" at bounding box center [318, 255] width 109 height 200
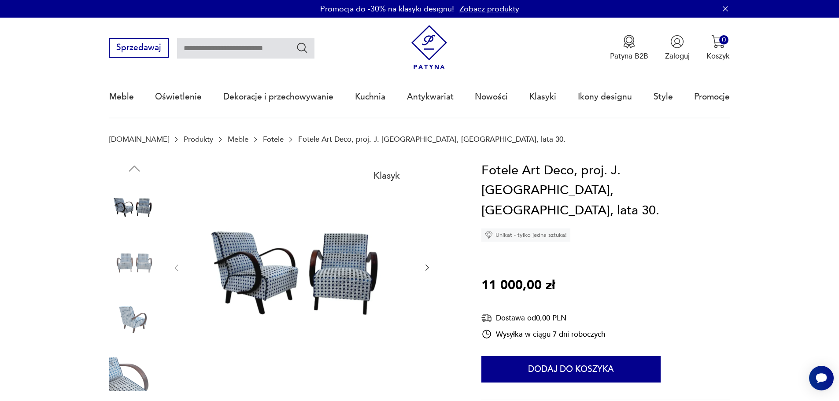
click at [287, 231] on img at bounding box center [302, 267] width 221 height 213
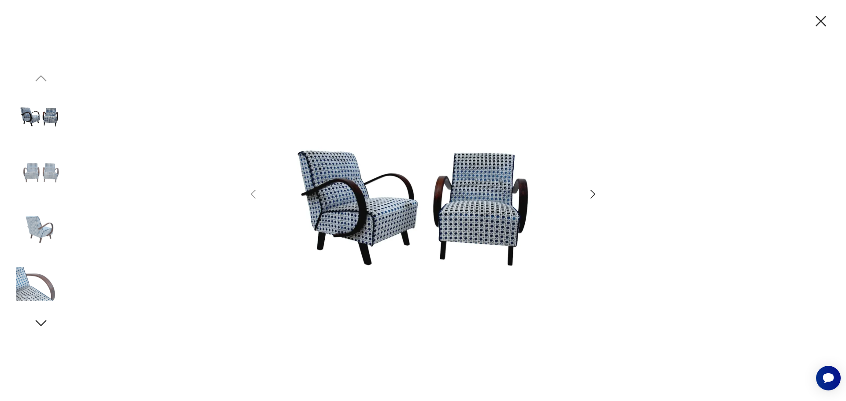
click at [591, 192] on icon "button" at bounding box center [592, 194] width 13 height 13
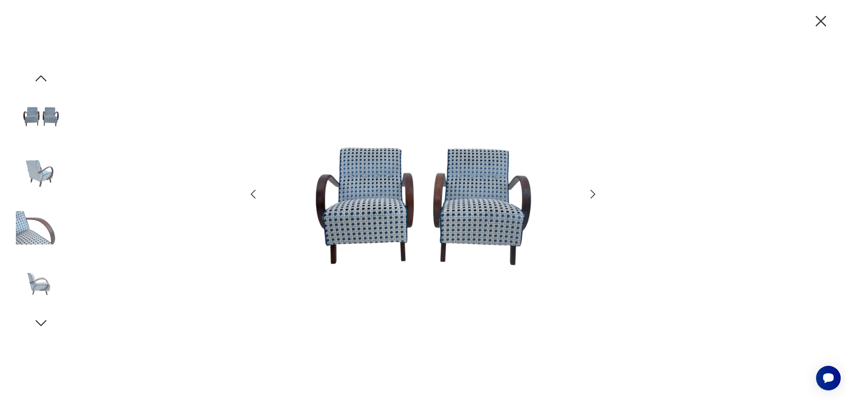
click at [591, 192] on icon "button" at bounding box center [592, 194] width 13 height 13
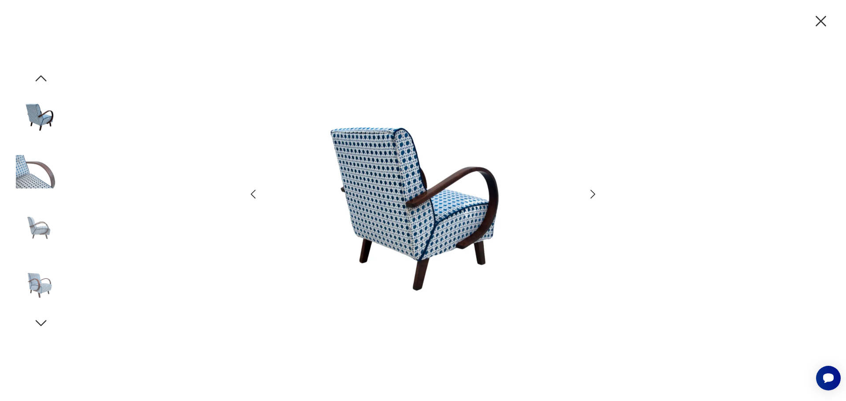
click at [591, 192] on icon "button" at bounding box center [592, 194] width 13 height 13
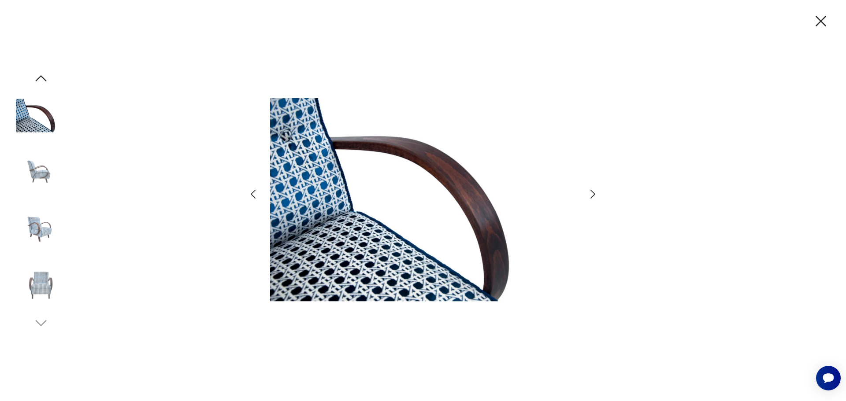
click at [591, 192] on icon "button" at bounding box center [592, 194] width 13 height 13
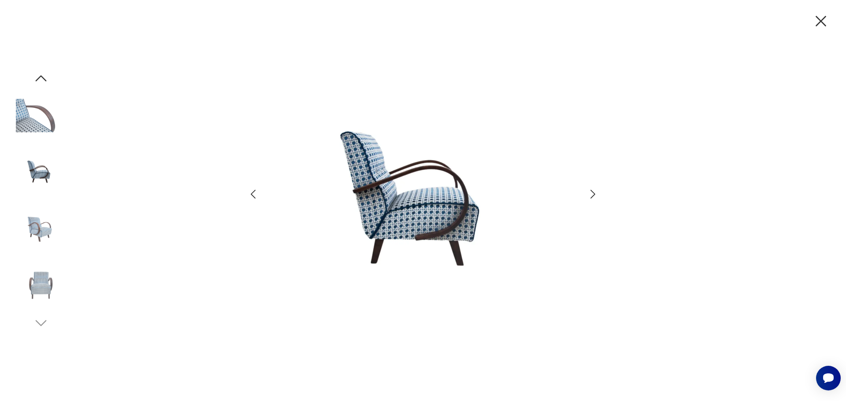
click at [591, 192] on icon "button" at bounding box center [592, 194] width 13 height 13
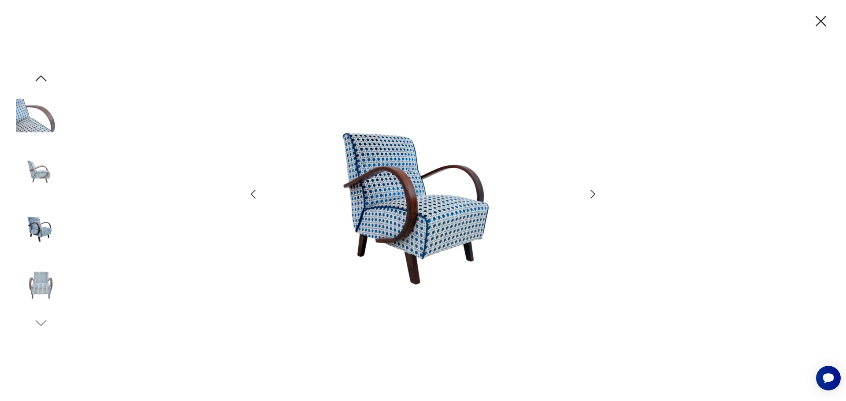
click at [591, 192] on icon "button" at bounding box center [592, 194] width 13 height 13
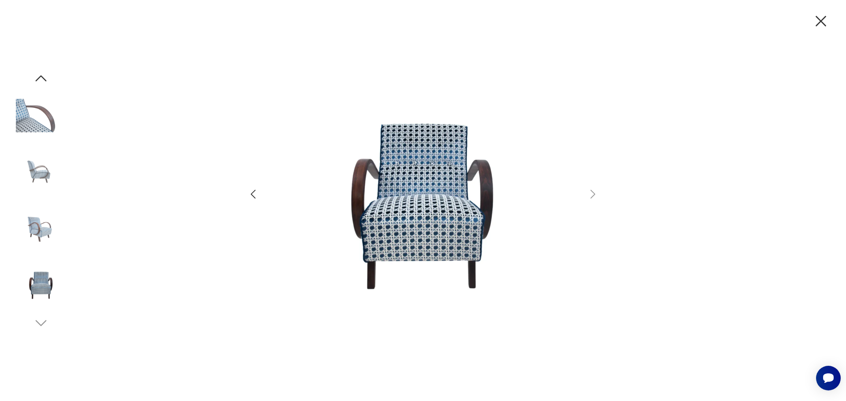
click at [33, 174] on img at bounding box center [41, 172] width 50 height 50
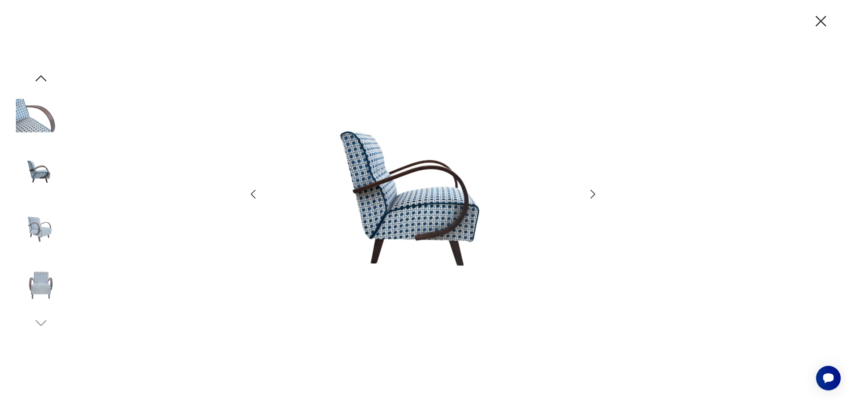
click at [821, 19] on icon "button" at bounding box center [820, 21] width 18 height 18
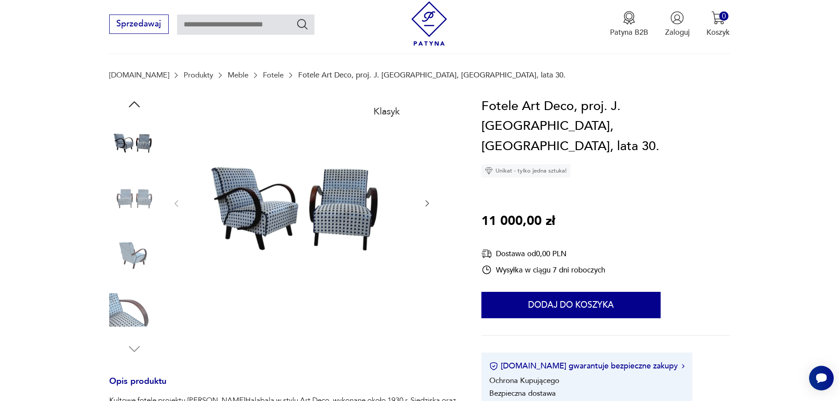
scroll to position [88, 0]
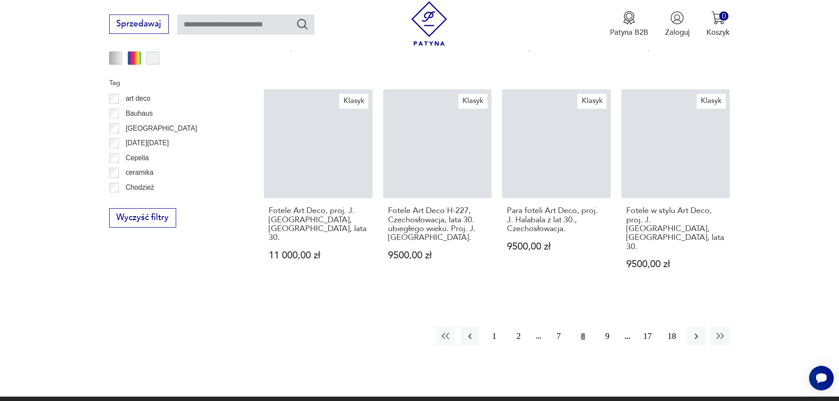
scroll to position [1008, 0]
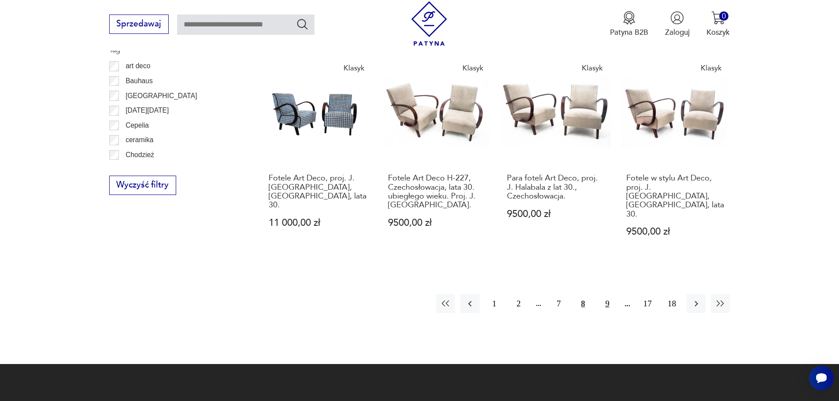
click at [609, 294] on button "9" at bounding box center [607, 303] width 19 height 19
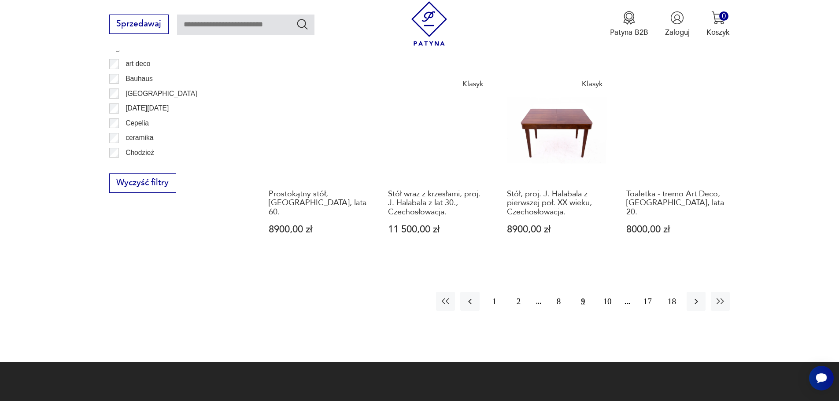
scroll to position [1130, 0]
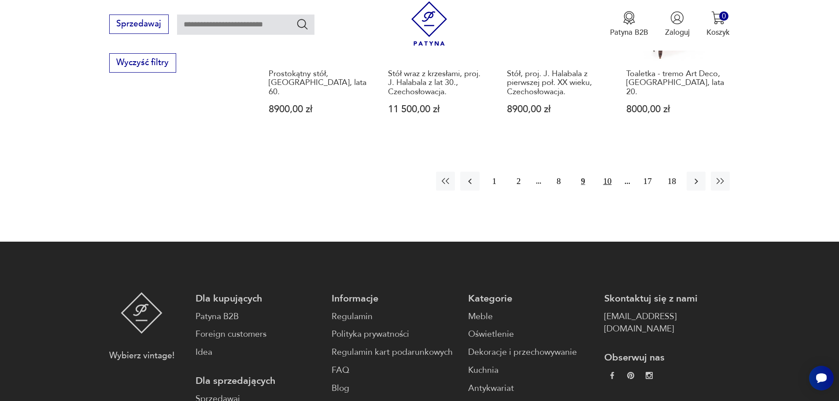
click at [605, 172] on button "10" at bounding box center [607, 181] width 19 height 19
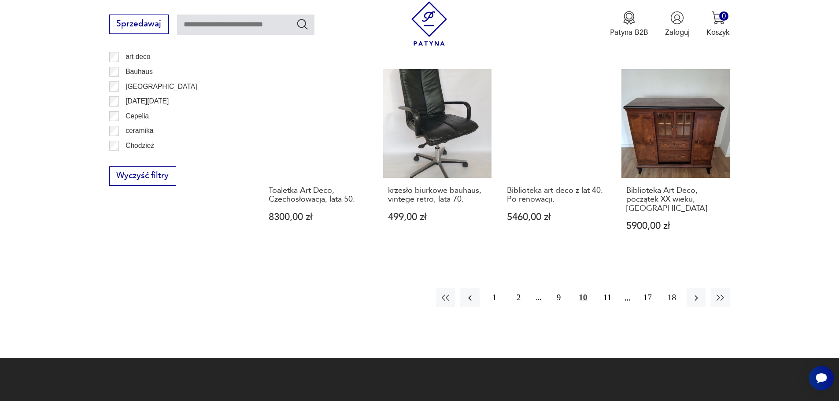
scroll to position [1130, 0]
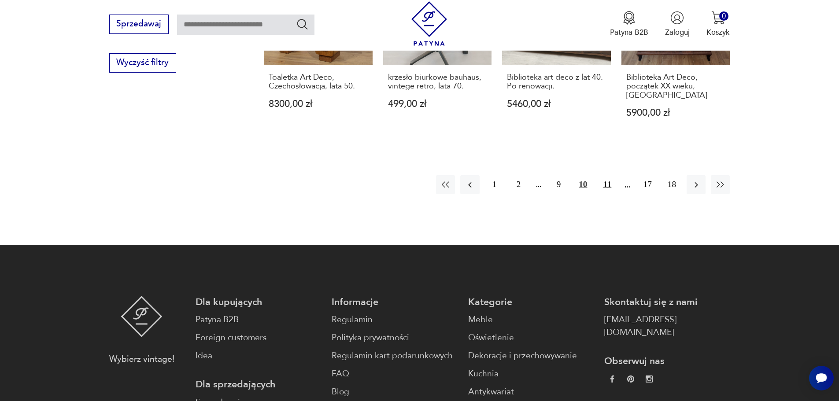
click at [606, 175] on button "11" at bounding box center [607, 184] width 19 height 19
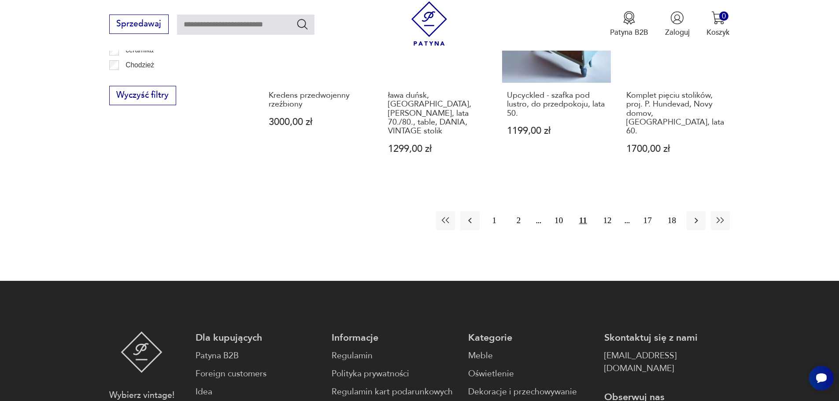
scroll to position [1174, 0]
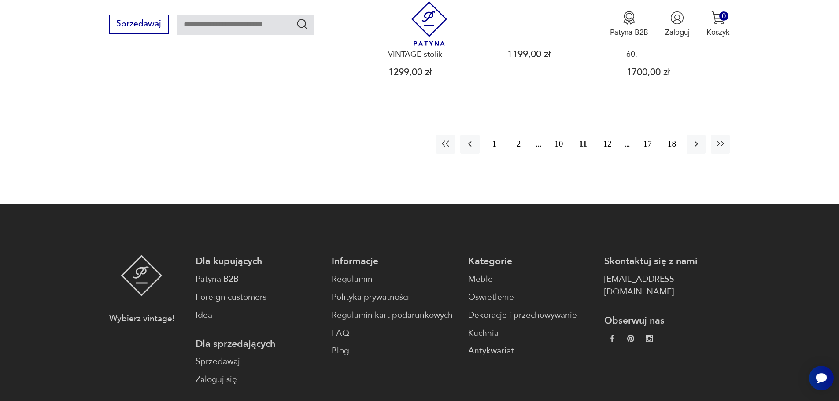
click at [603, 135] on button "12" at bounding box center [607, 144] width 19 height 19
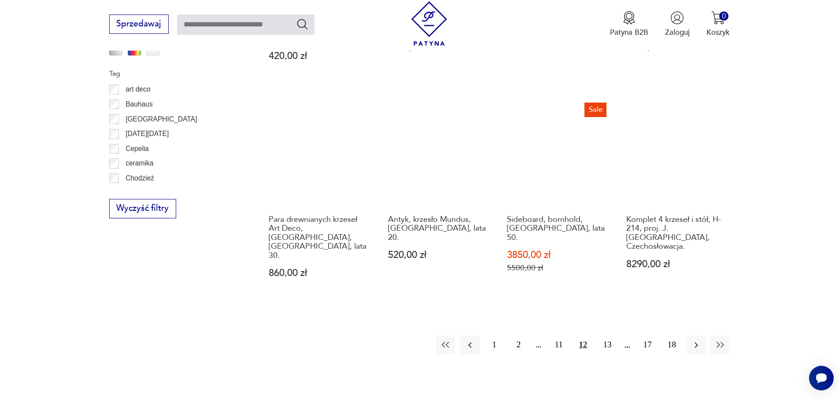
scroll to position [1042, 0]
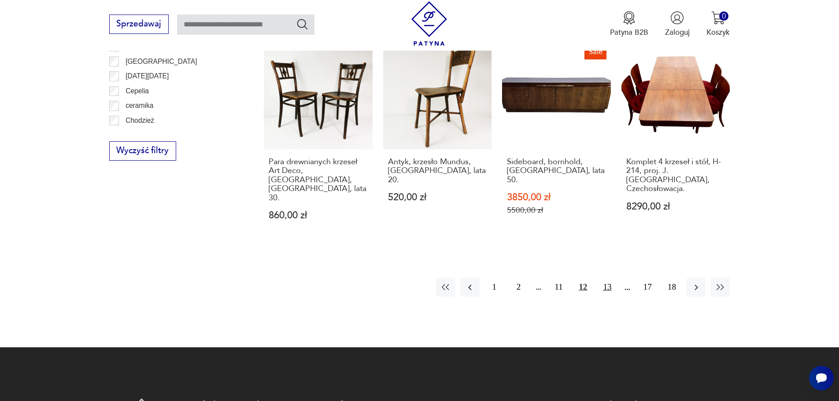
click at [609, 278] on button "13" at bounding box center [607, 287] width 19 height 19
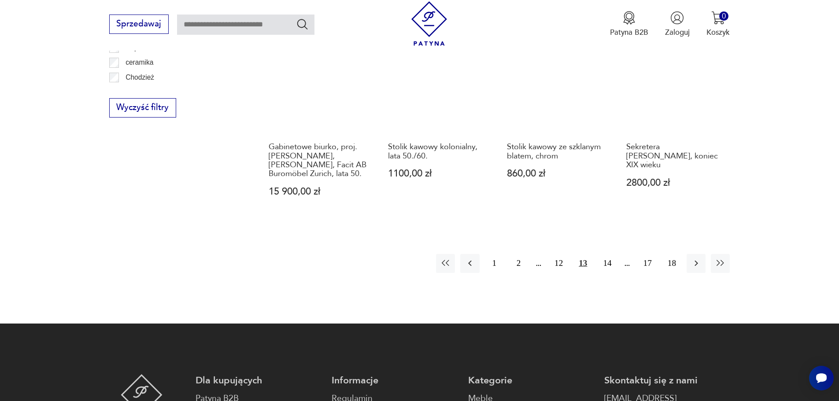
scroll to position [1086, 0]
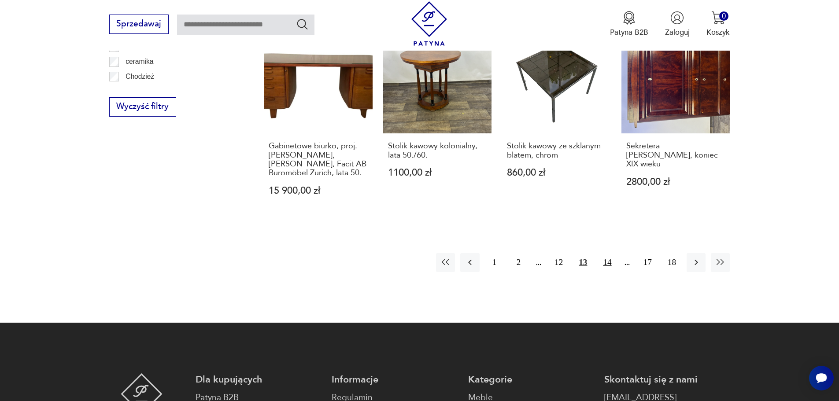
click at [606, 253] on button "14" at bounding box center [607, 262] width 19 height 19
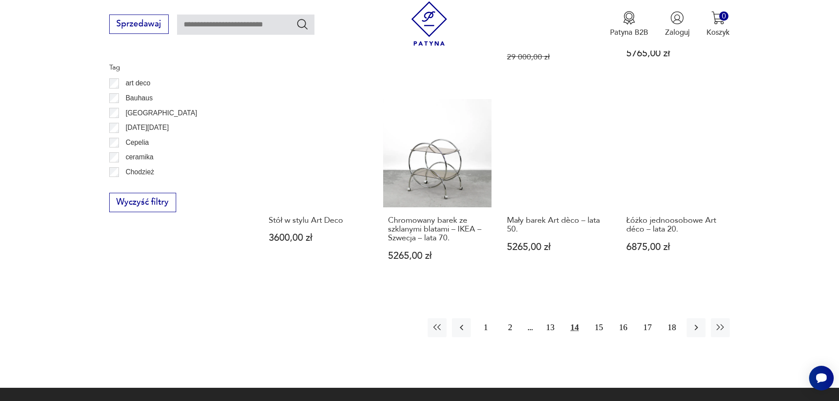
scroll to position [1130, 0]
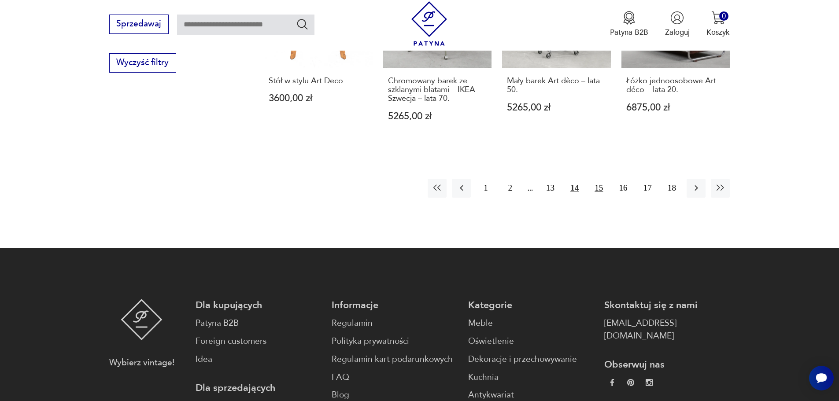
click at [598, 179] on button "15" at bounding box center [598, 188] width 19 height 19
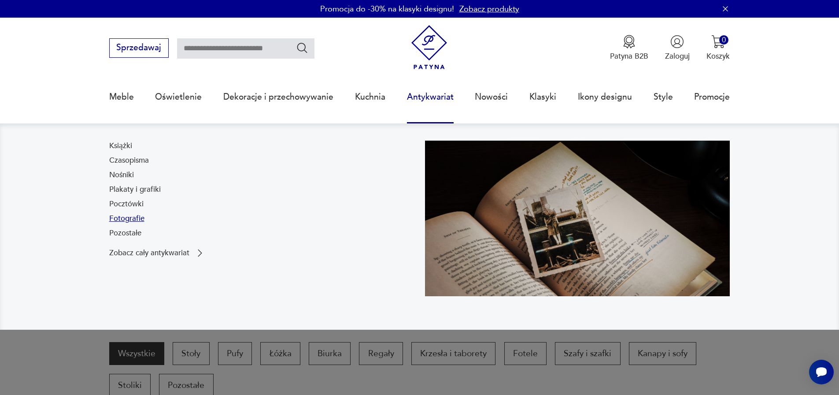
click at [124, 218] on link "Fotografie" at bounding box center [126, 218] width 35 height 11
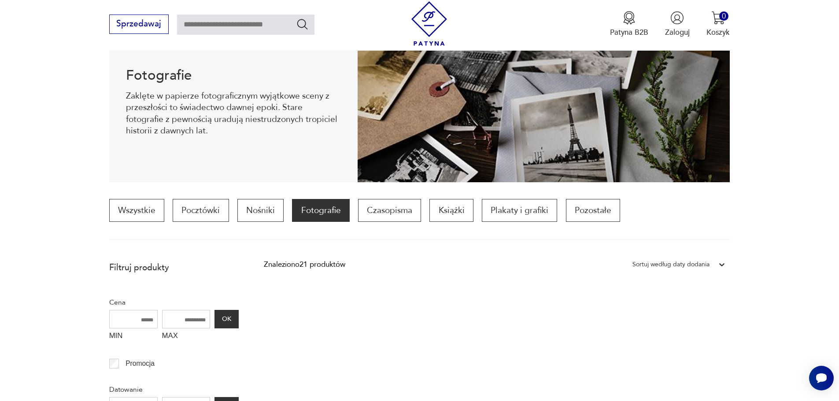
scroll to position [73, 0]
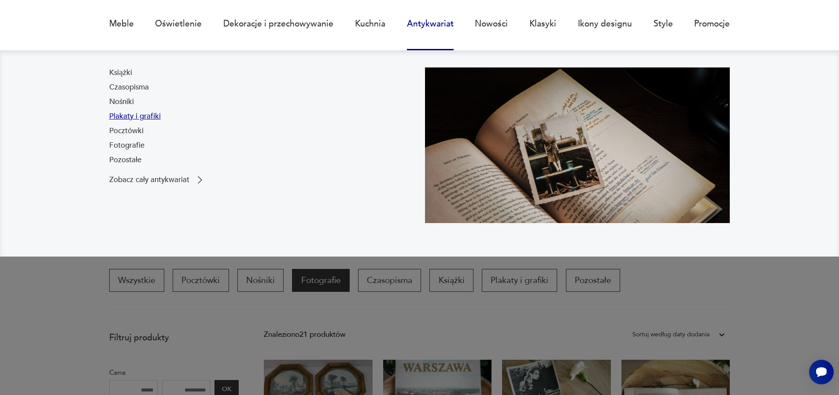
click at [126, 118] on link "Plakaty i grafiki" at bounding box center [135, 116] width 52 height 11
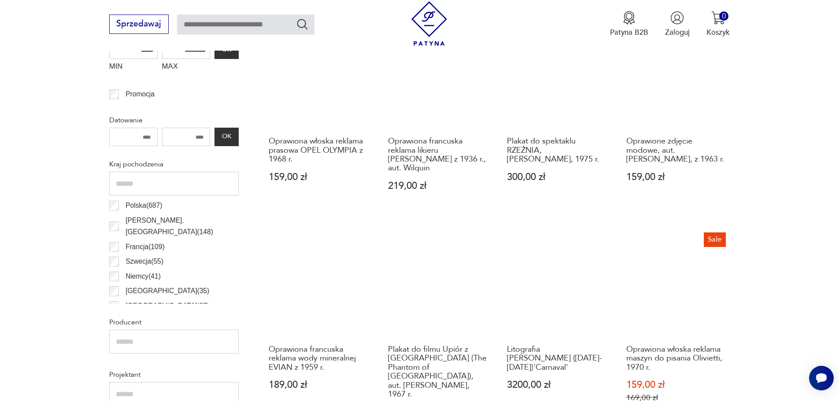
scroll to position [526, 0]
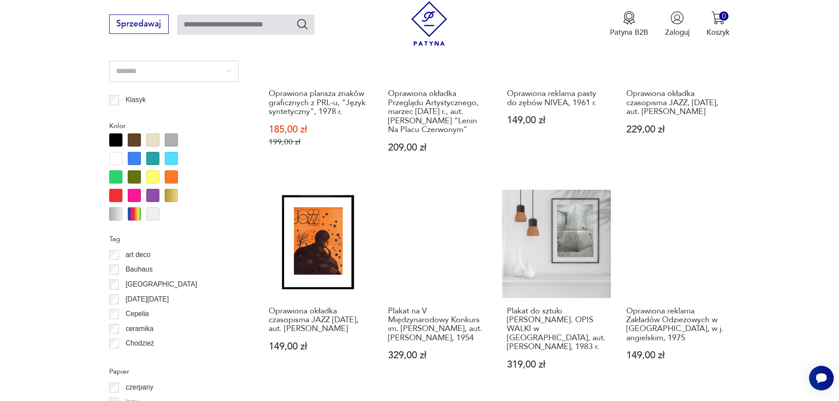
scroll to position [966, 0]
